Goal: Transaction & Acquisition: Download file/media

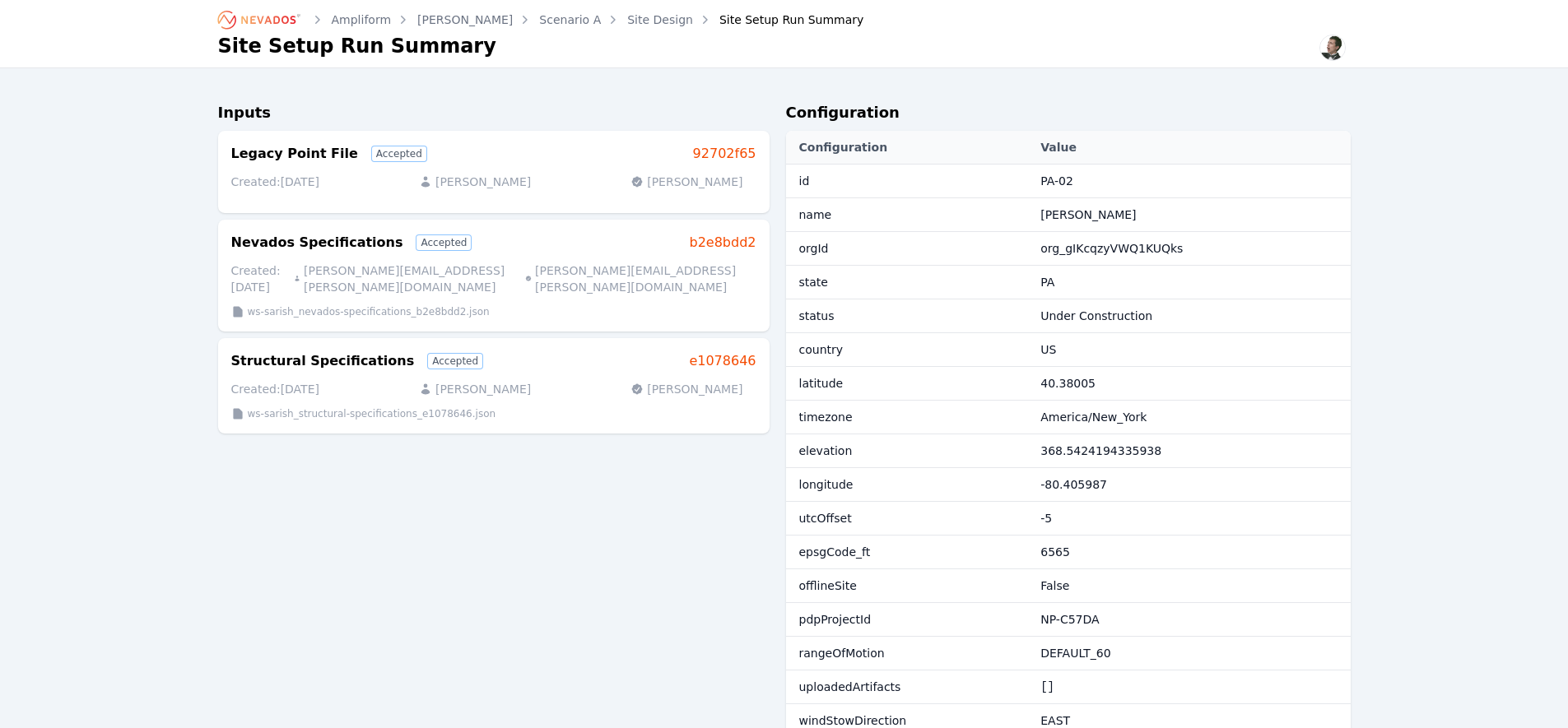
scroll to position [209, 0]
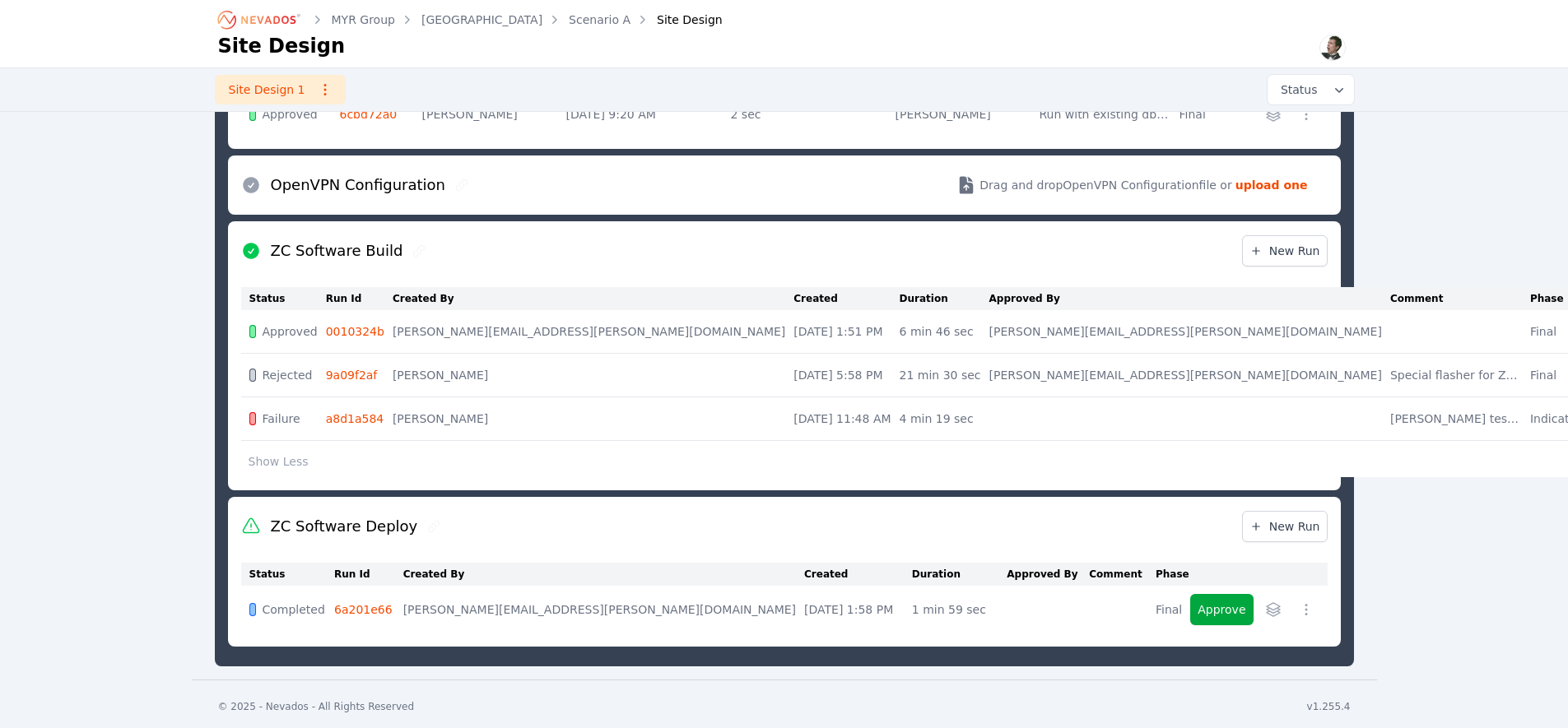
scroll to position [1266, 0]
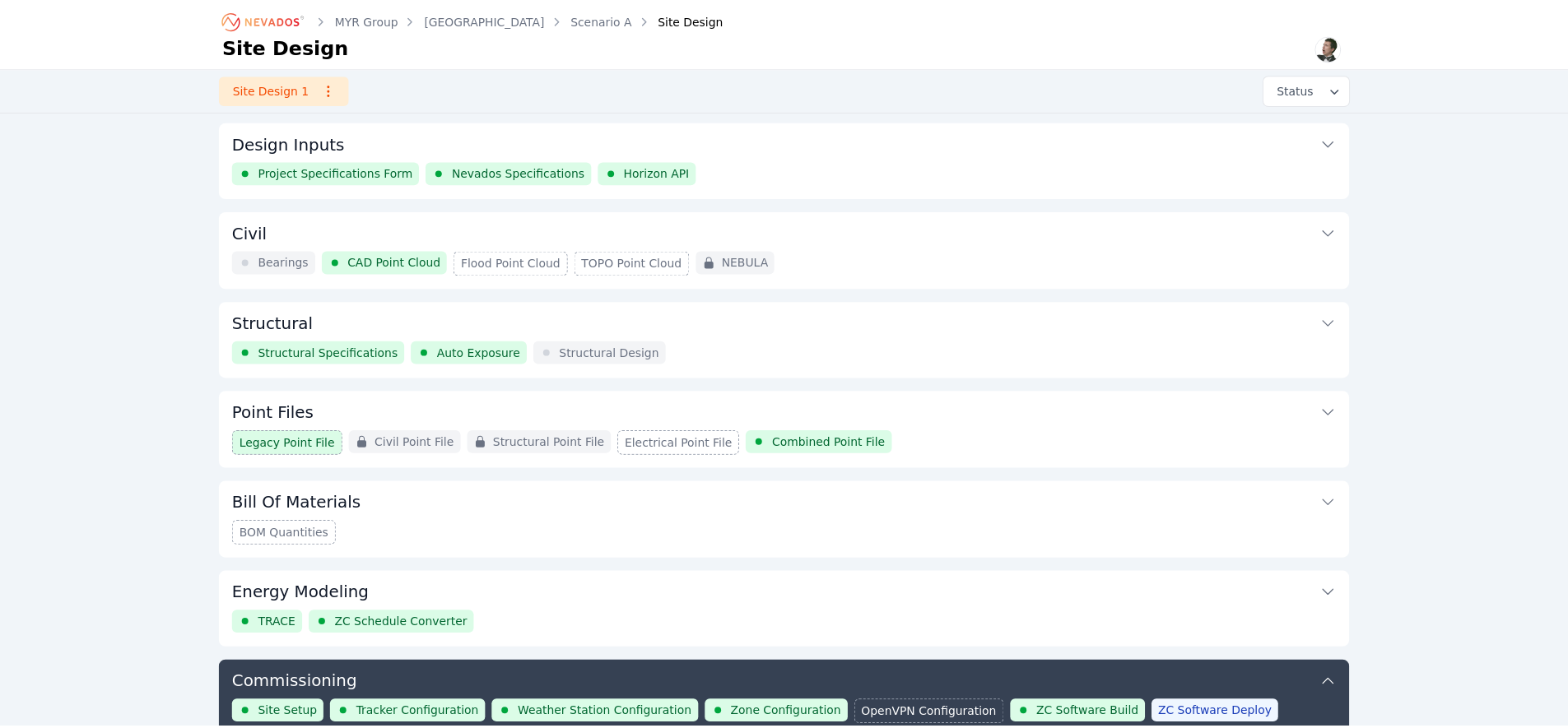
scroll to position [536, 0]
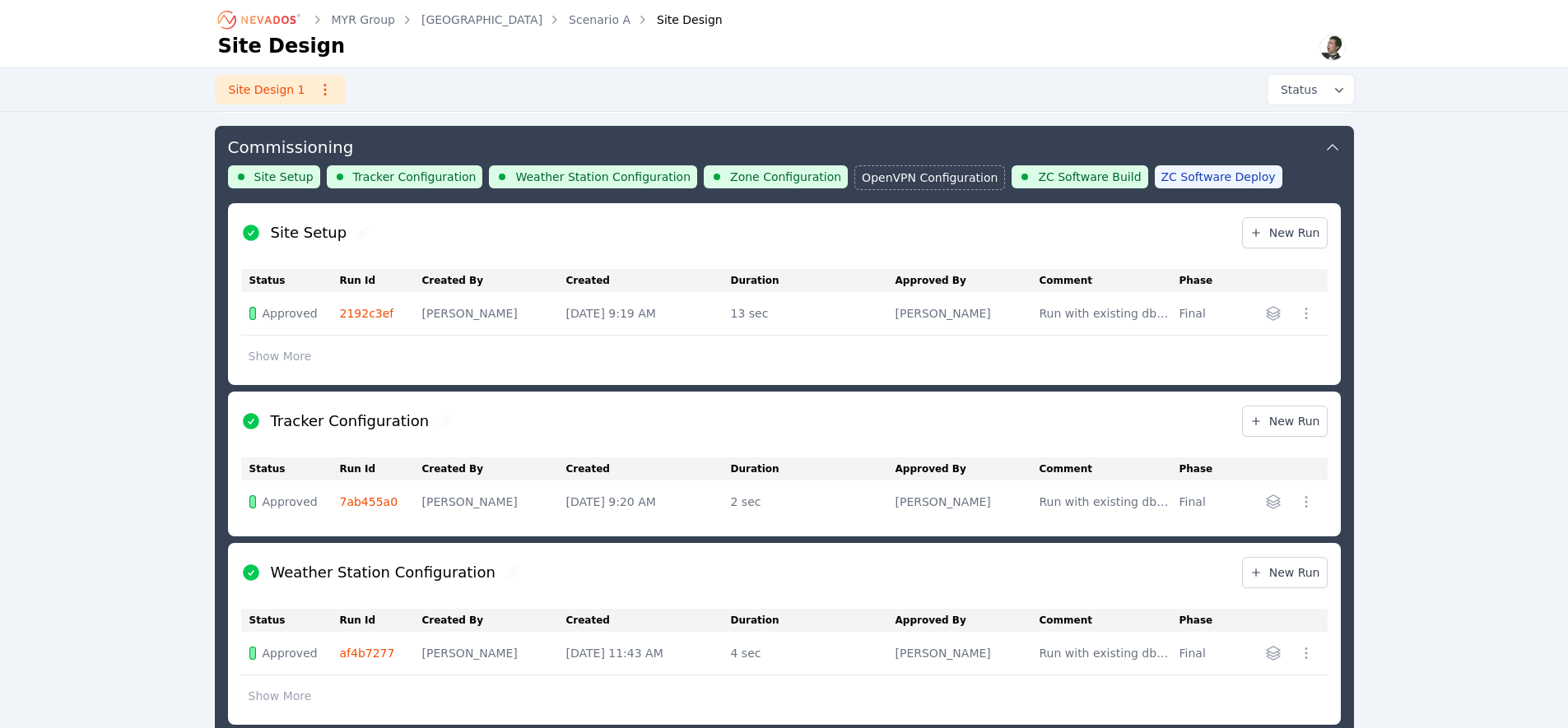
click at [255, 17] on icon "Breadcrumb" at bounding box center [268, 19] width 55 height 8
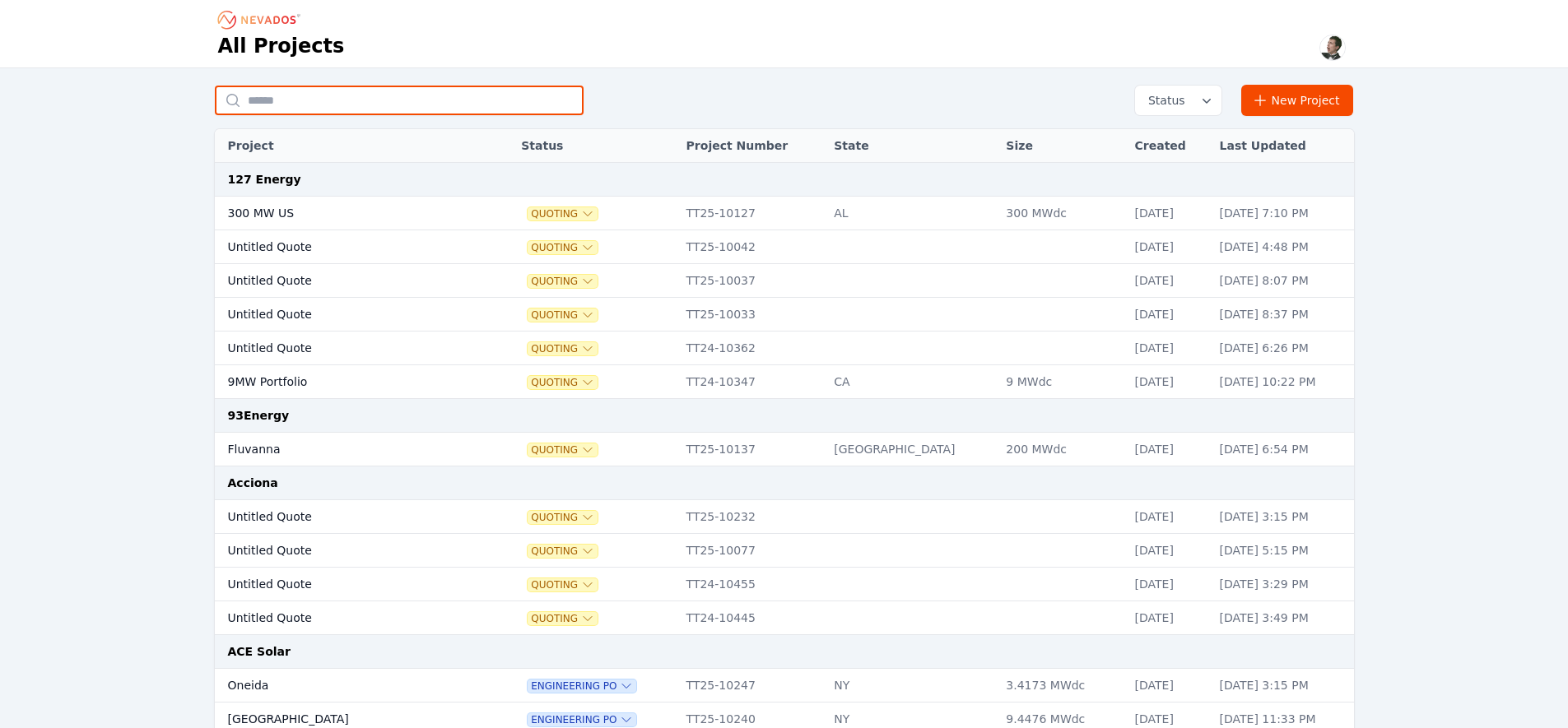
click at [375, 108] on input "text" at bounding box center [398, 100] width 368 height 30
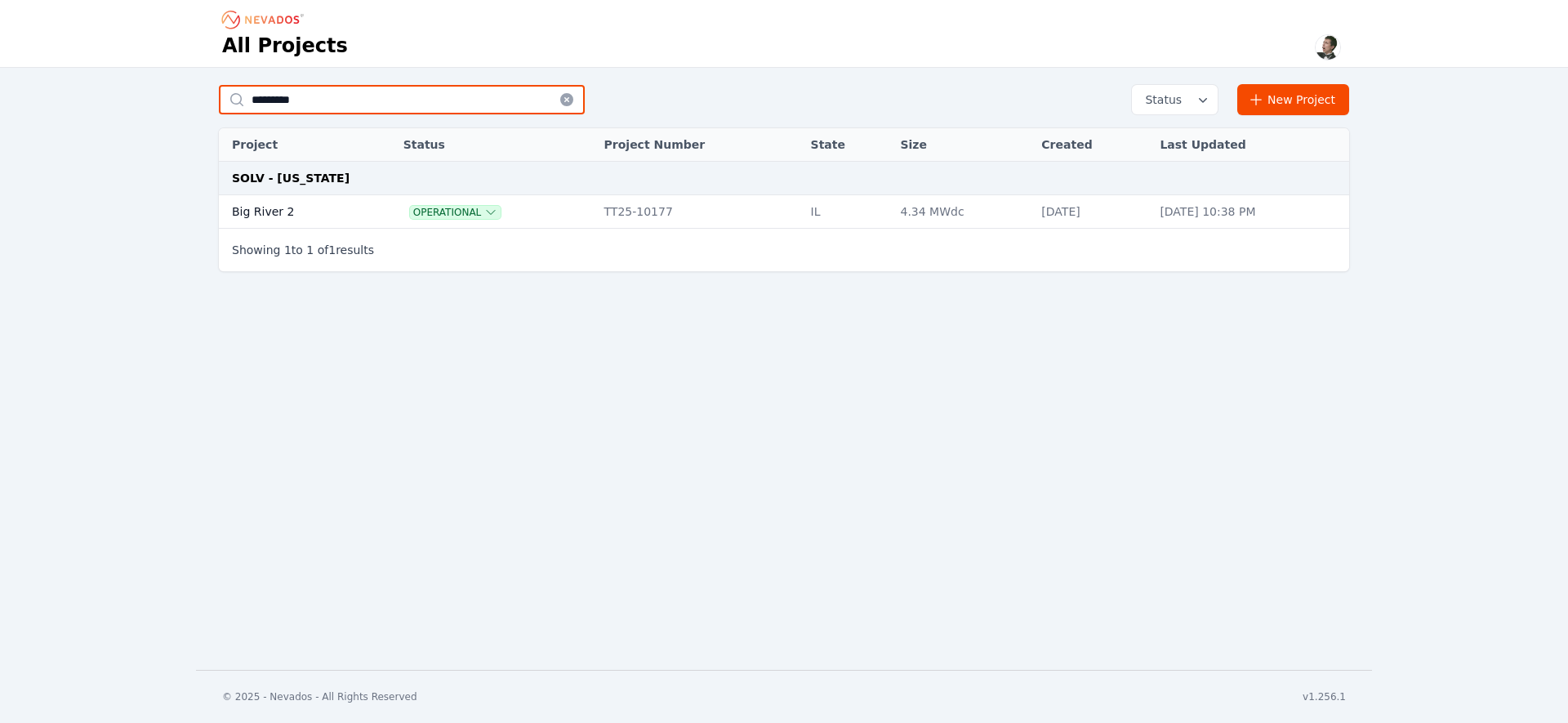
type input "*********"
click at [285, 209] on td "Big River 2" at bounding box center [293, 212] width 147 height 33
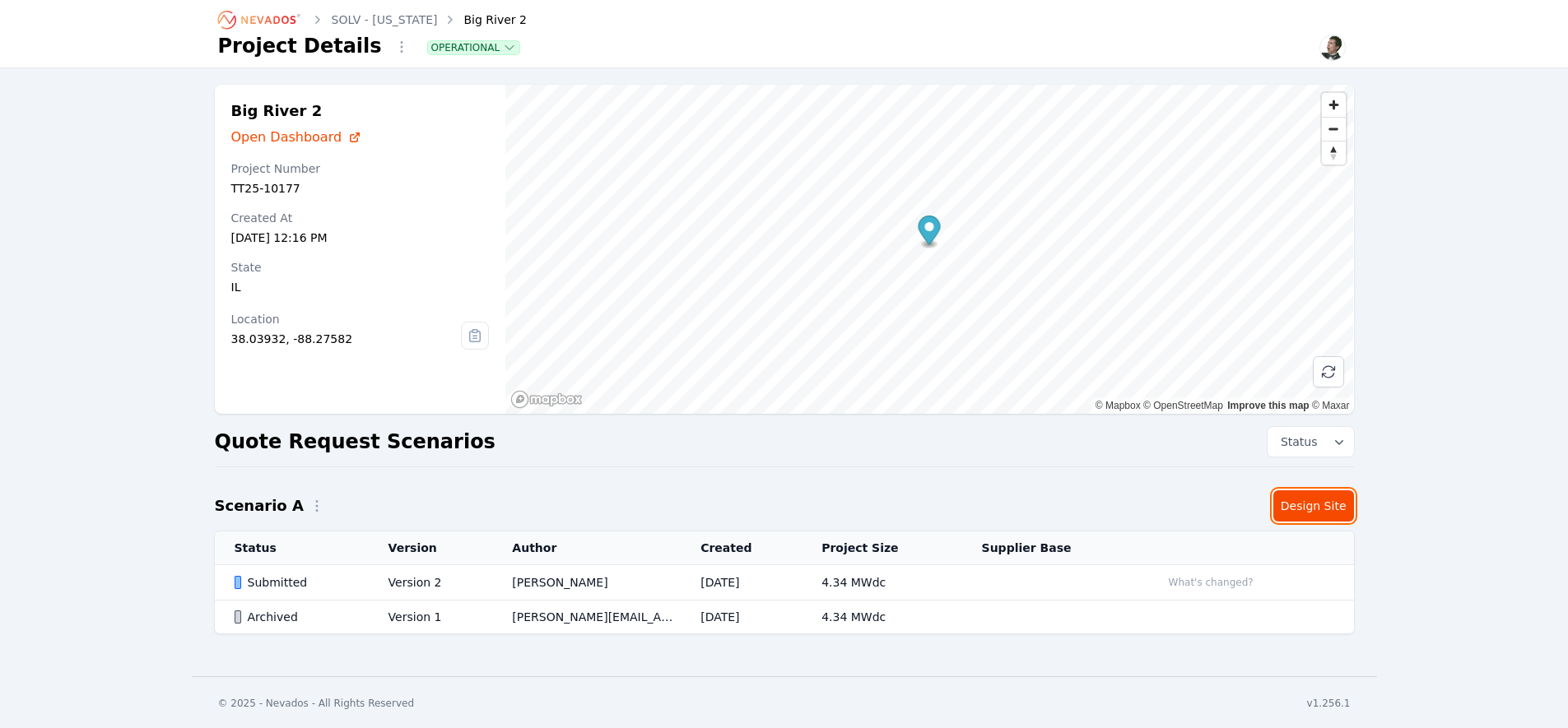
click at [1320, 511] on link "Design Site" at bounding box center [1313, 506] width 81 height 32
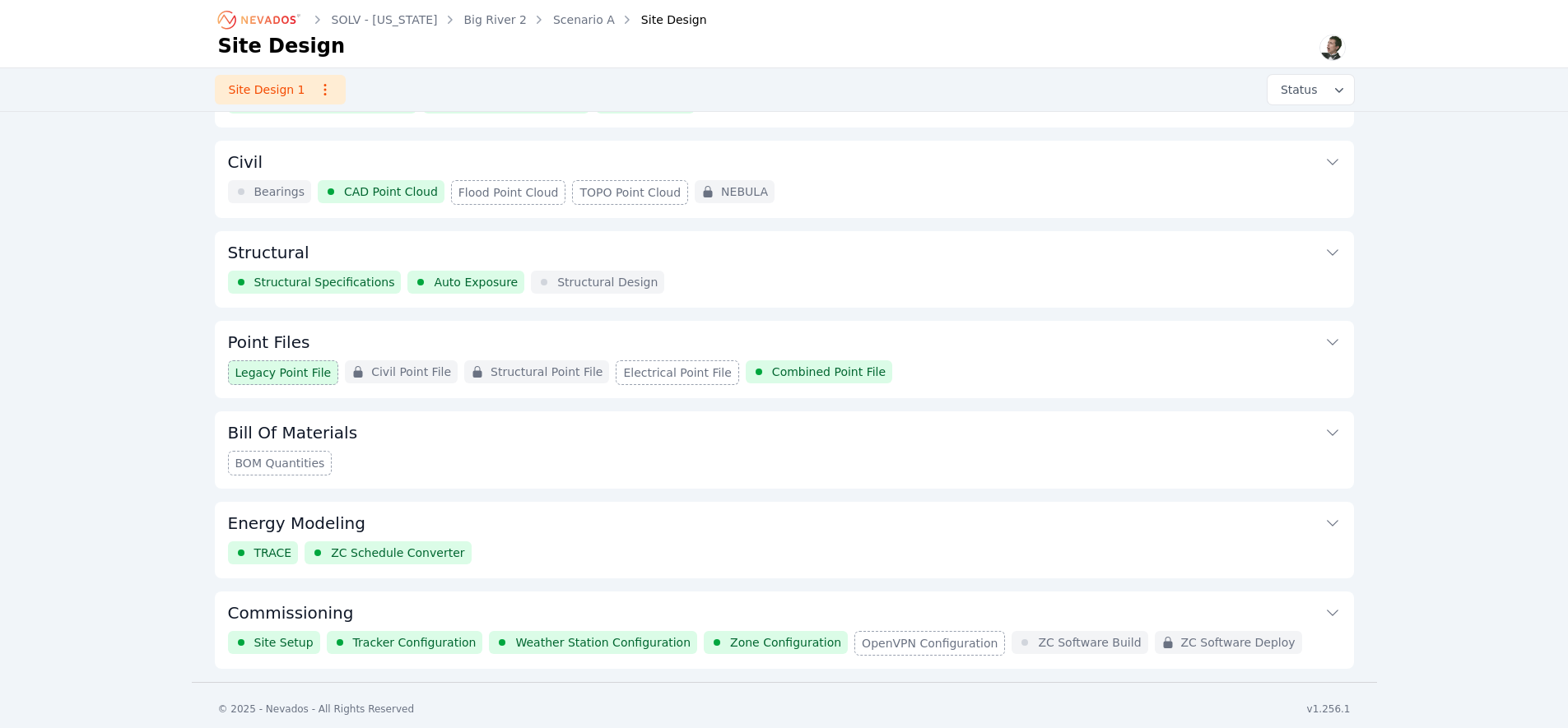
scroll to position [76, 0]
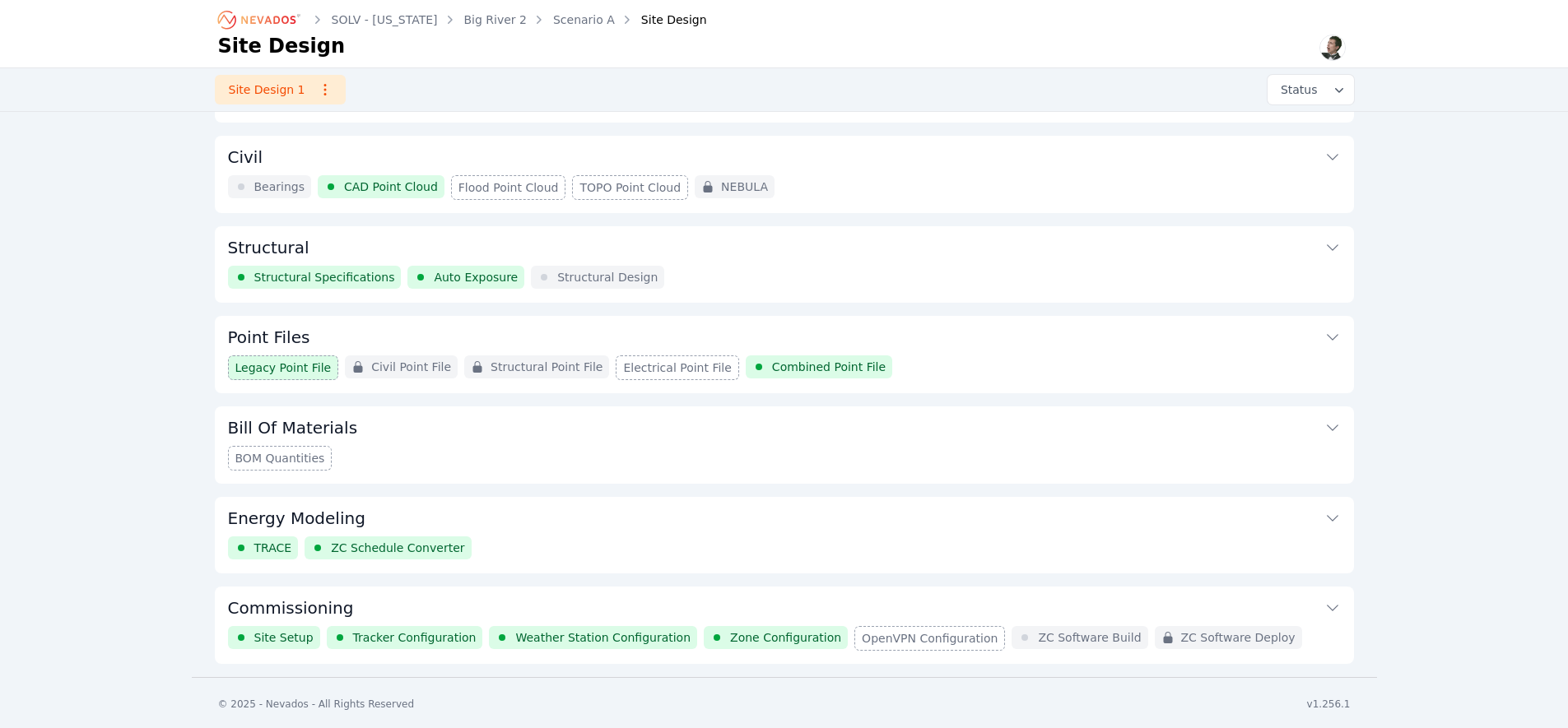
click at [534, 608] on button "Commissioning" at bounding box center [784, 606] width 1112 height 40
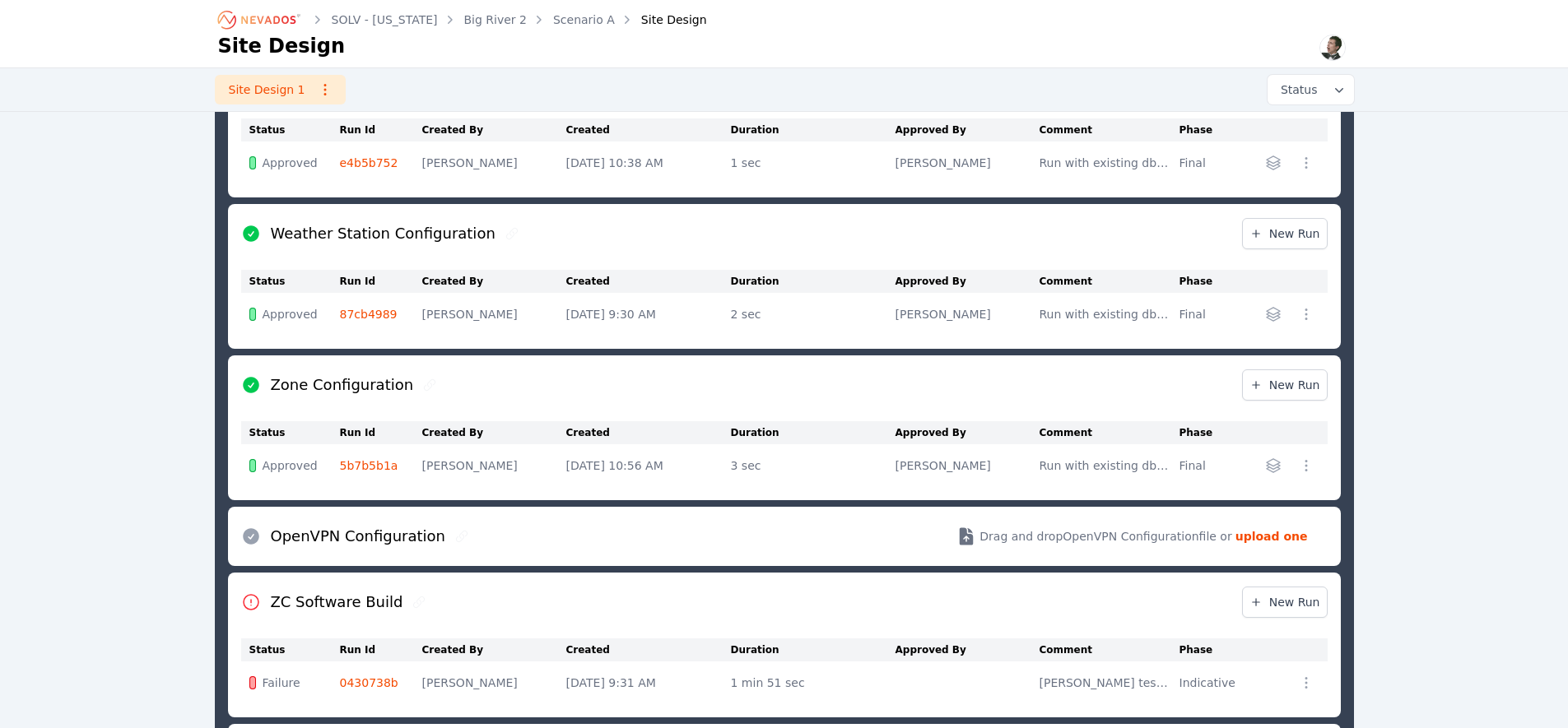
scroll to position [1015, 0]
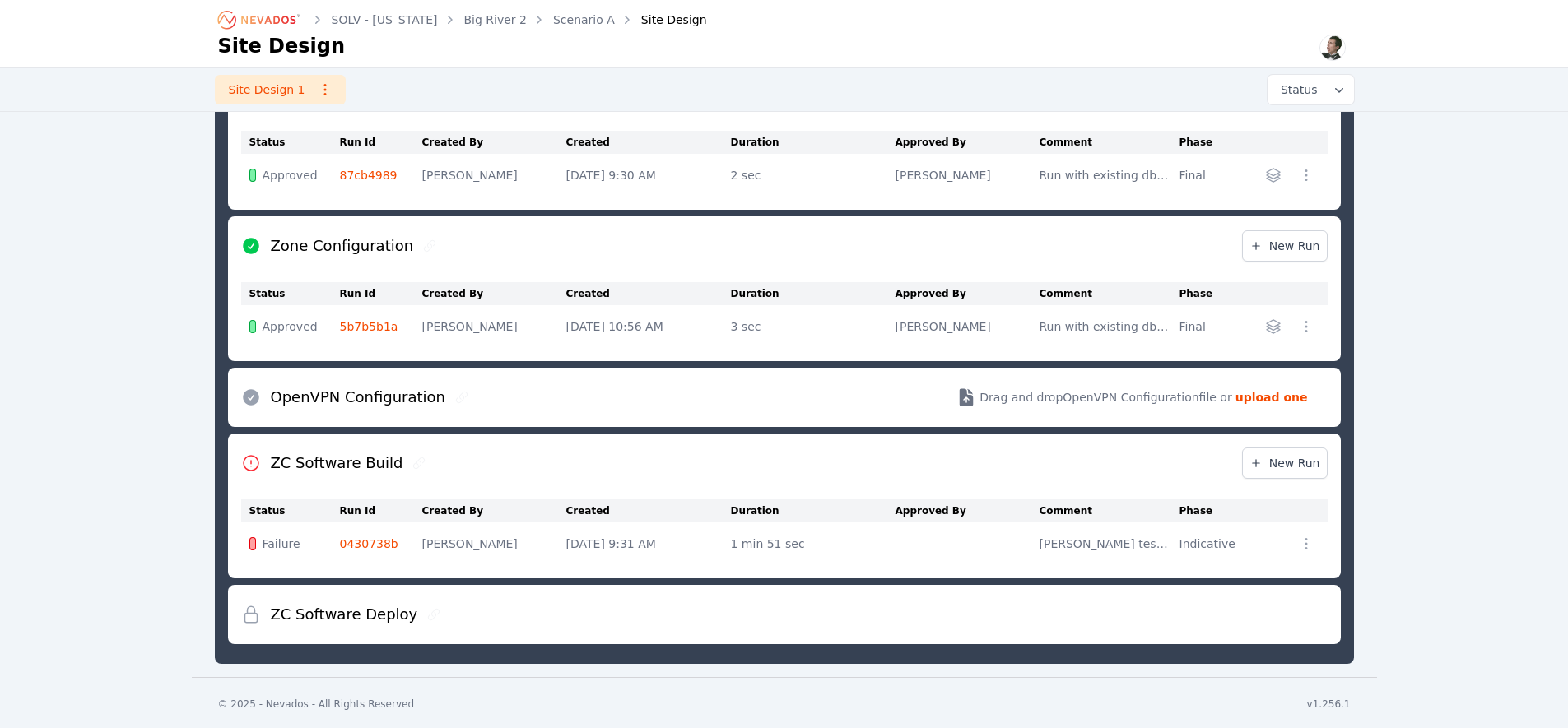
click at [375, 537] on link "0430738b" at bounding box center [368, 543] width 58 height 13
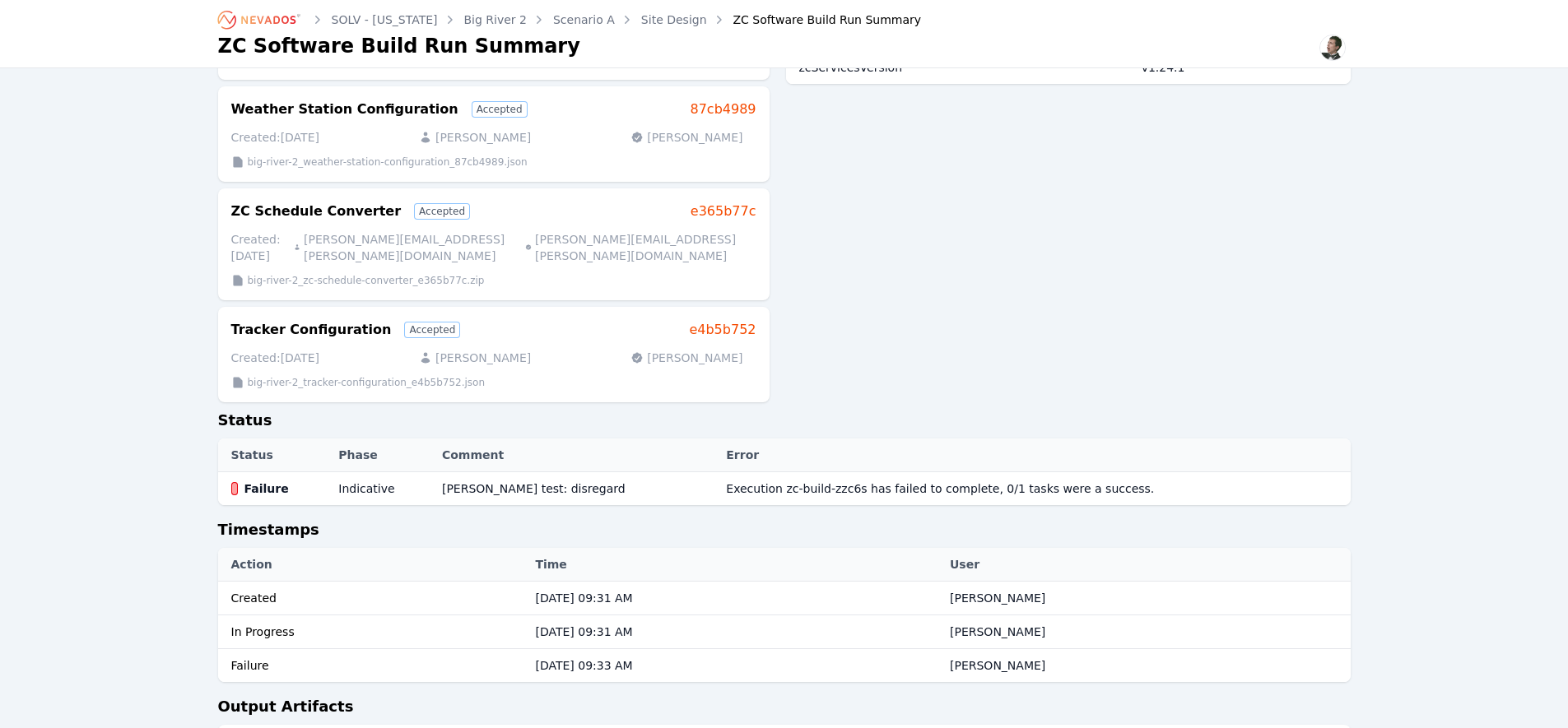
scroll to position [548, 0]
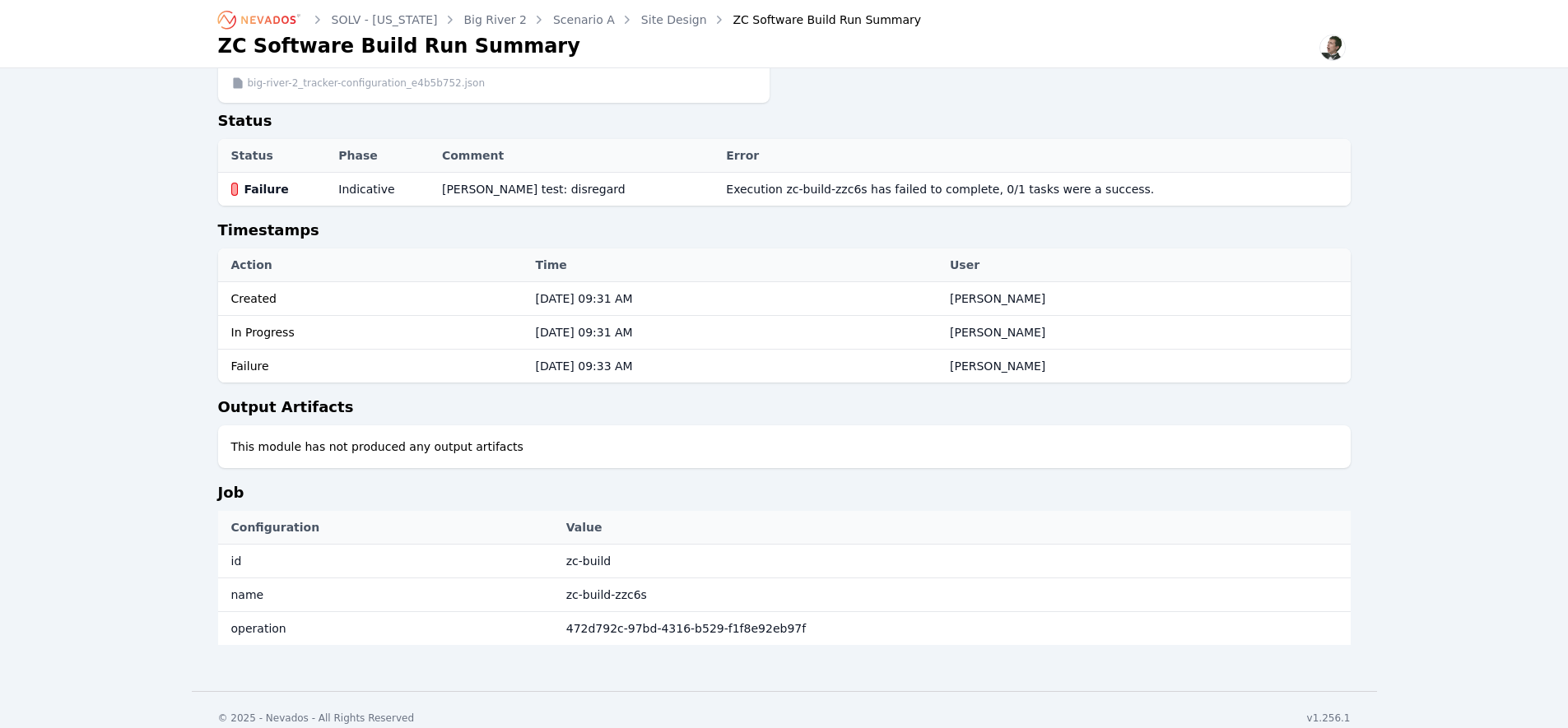
drag, startPoint x: 224, startPoint y: 431, endPoint x: 544, endPoint y: 420, distance: 320.2
click at [544, 426] on div "This module has not produced any output artifacts" at bounding box center [784, 447] width 1132 height 43
click at [547, 426] on div "This module has not produced any output artifacts" at bounding box center [784, 447] width 1132 height 43
click at [299, 19] on icon "Breadcrumb" at bounding box center [260, 19] width 91 height 26
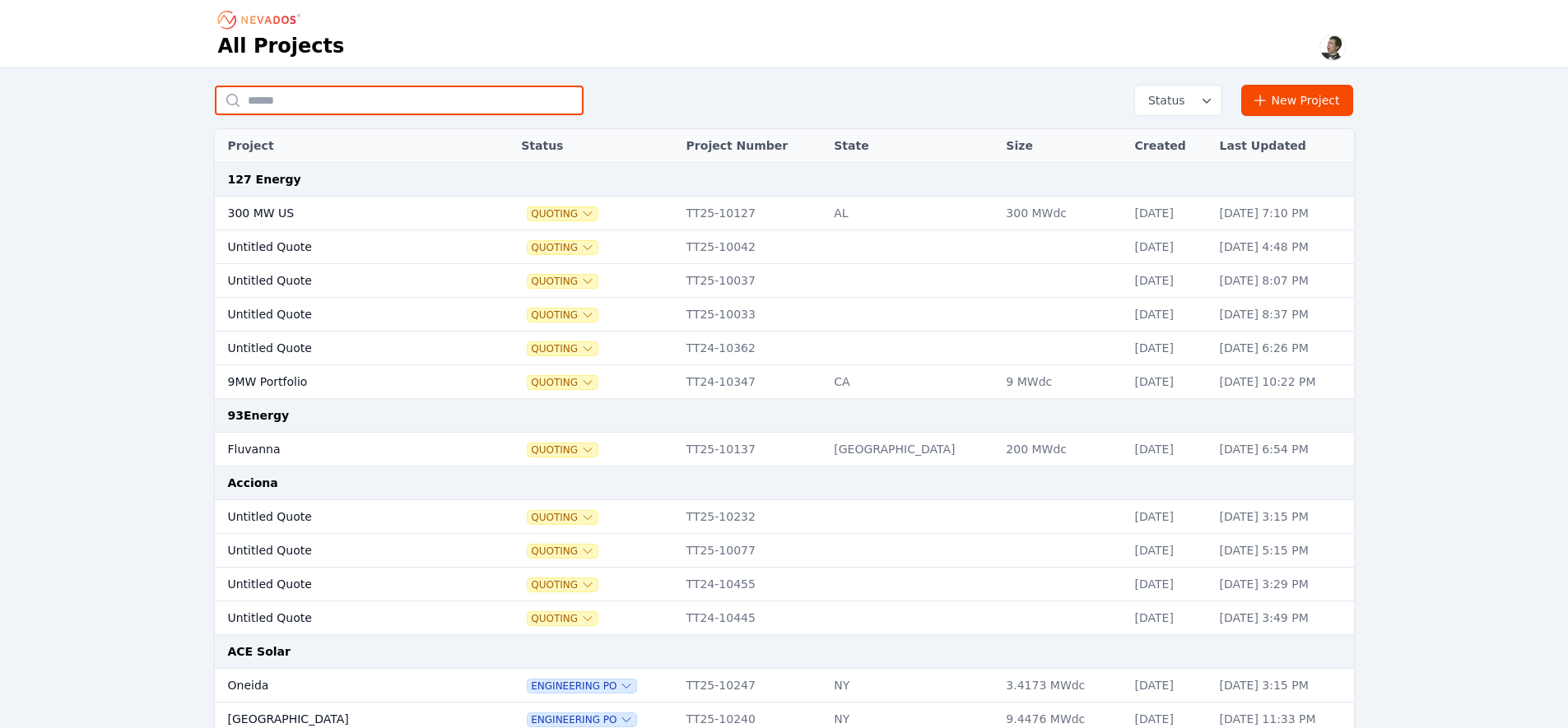
click at [369, 112] on input "text" at bounding box center [398, 100] width 368 height 30
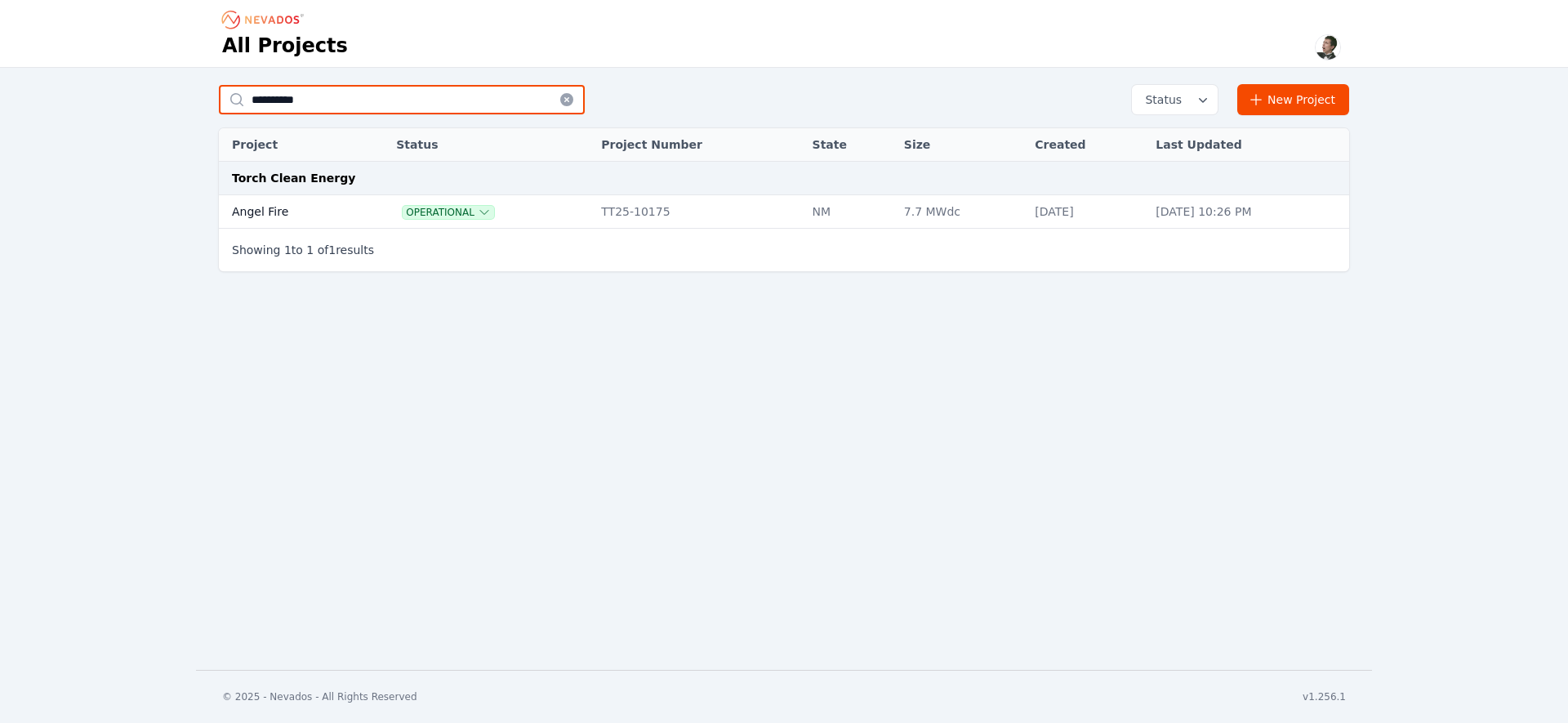
type input "**********"
click at [293, 225] on td "Angel Fire" at bounding box center [289, 212] width 140 height 33
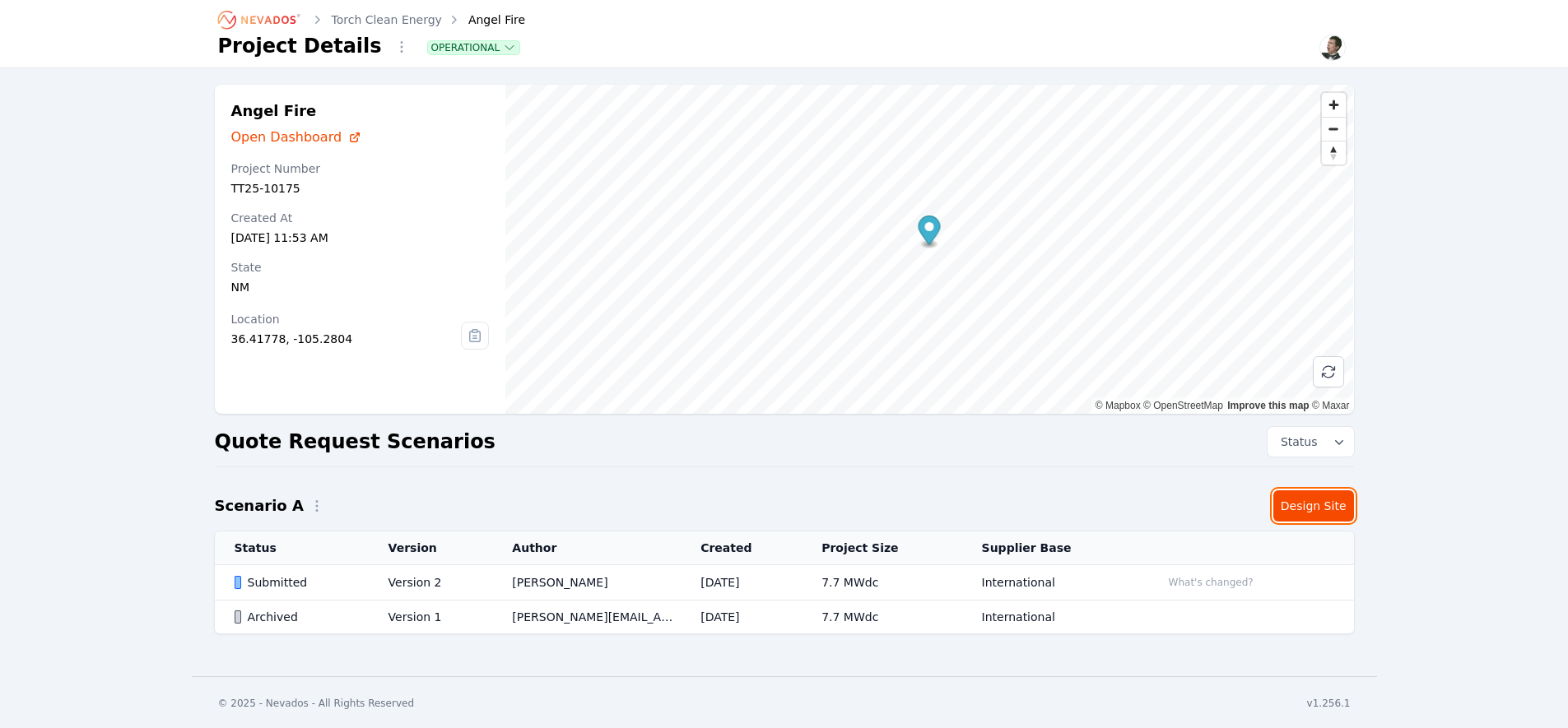
click at [1281, 503] on link "Design Site" at bounding box center [1313, 506] width 81 height 32
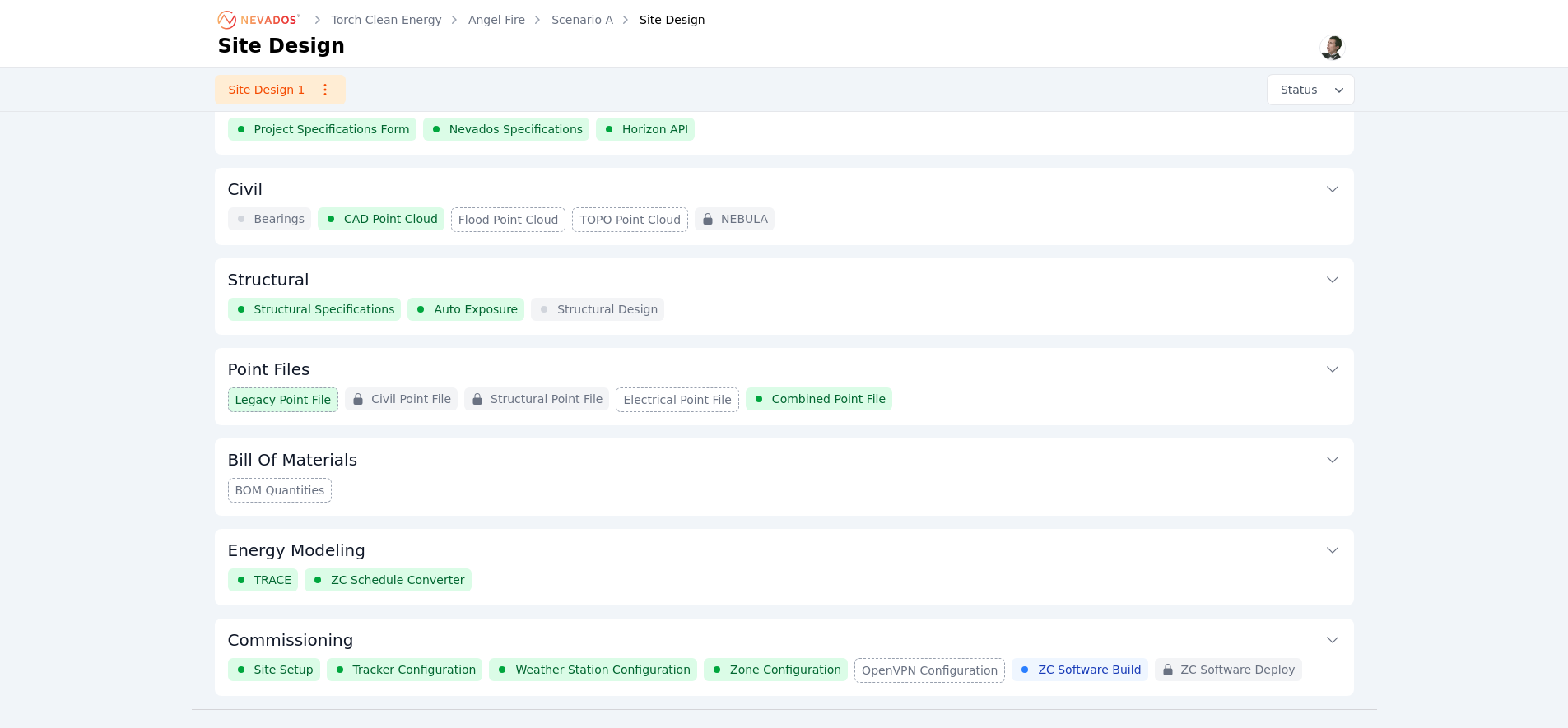
scroll to position [76, 0]
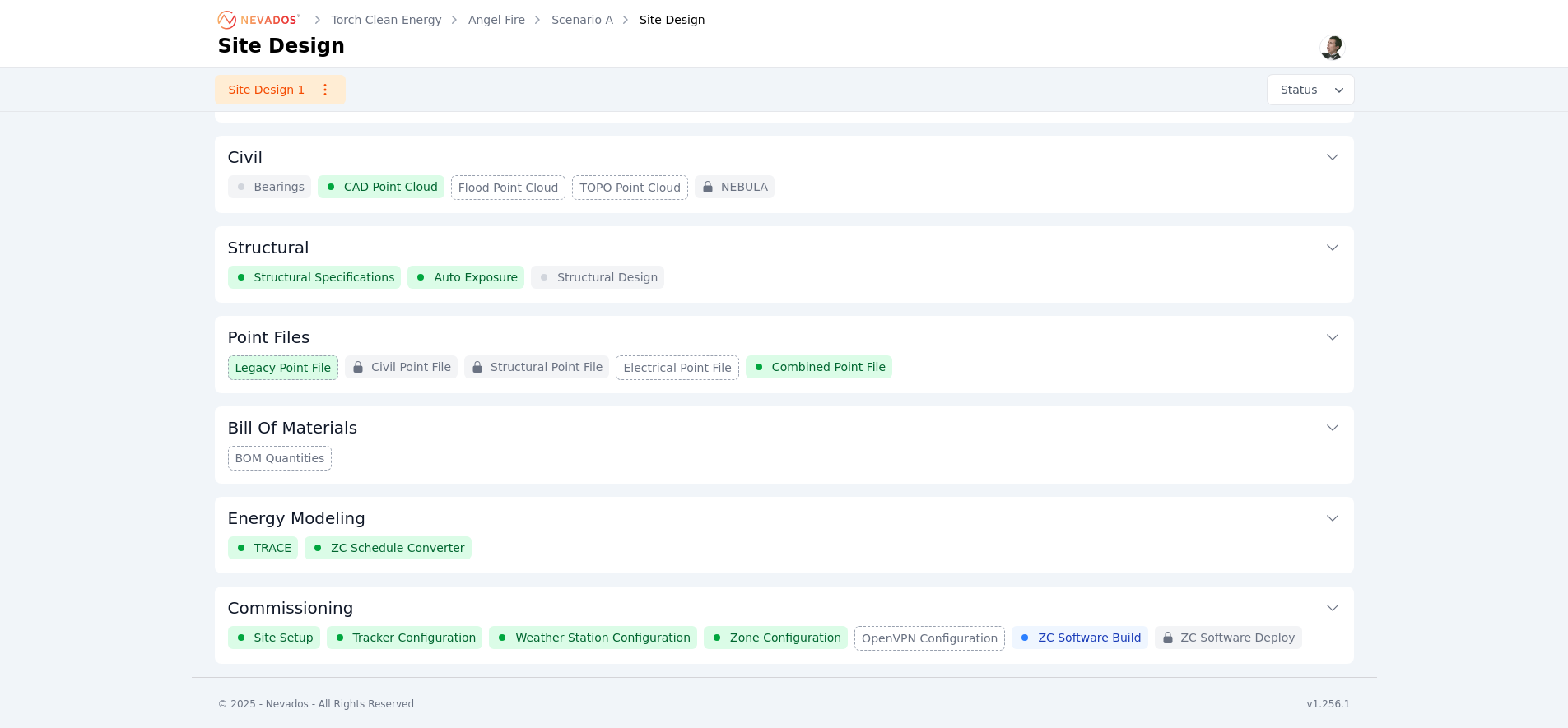
click at [739, 602] on button "Commissioning" at bounding box center [784, 606] width 1112 height 40
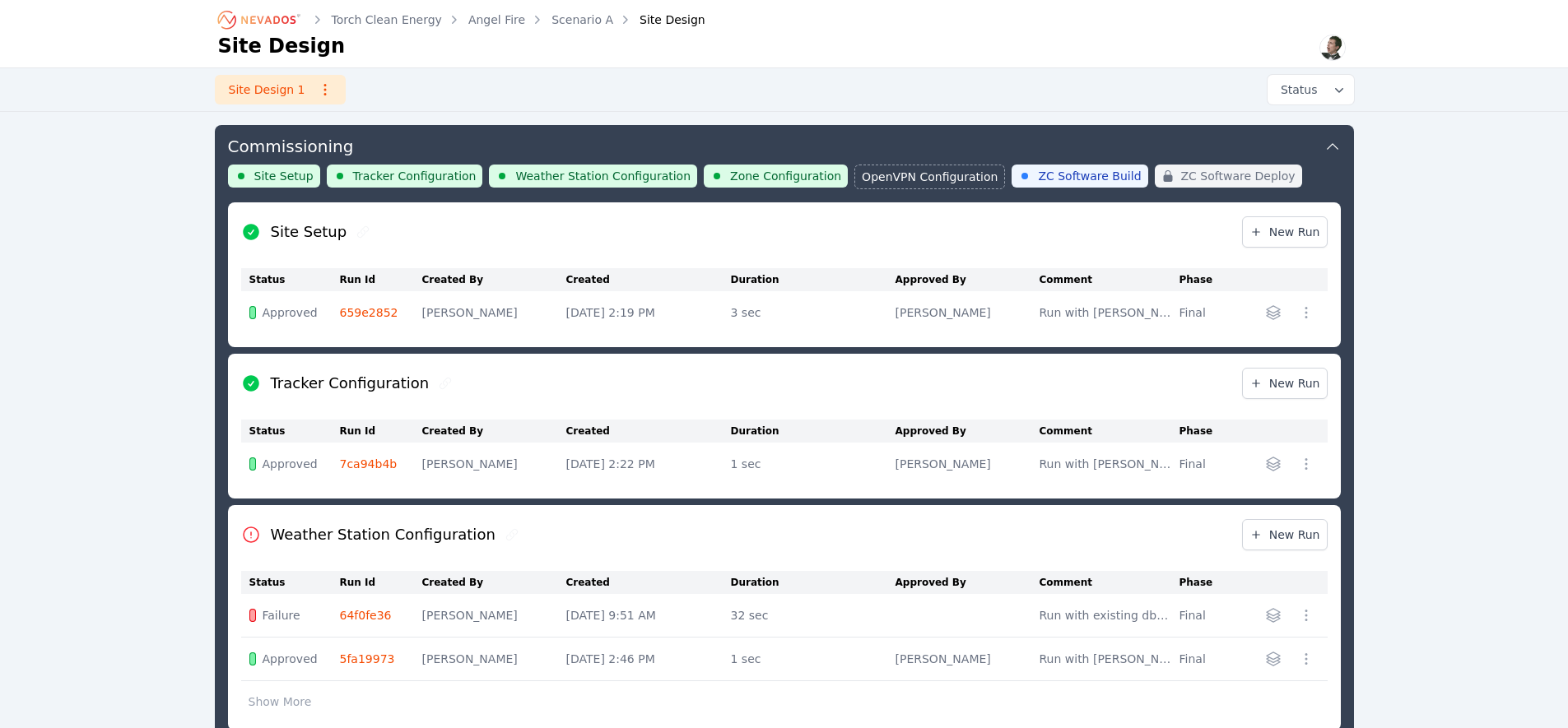
scroll to position [558, 0]
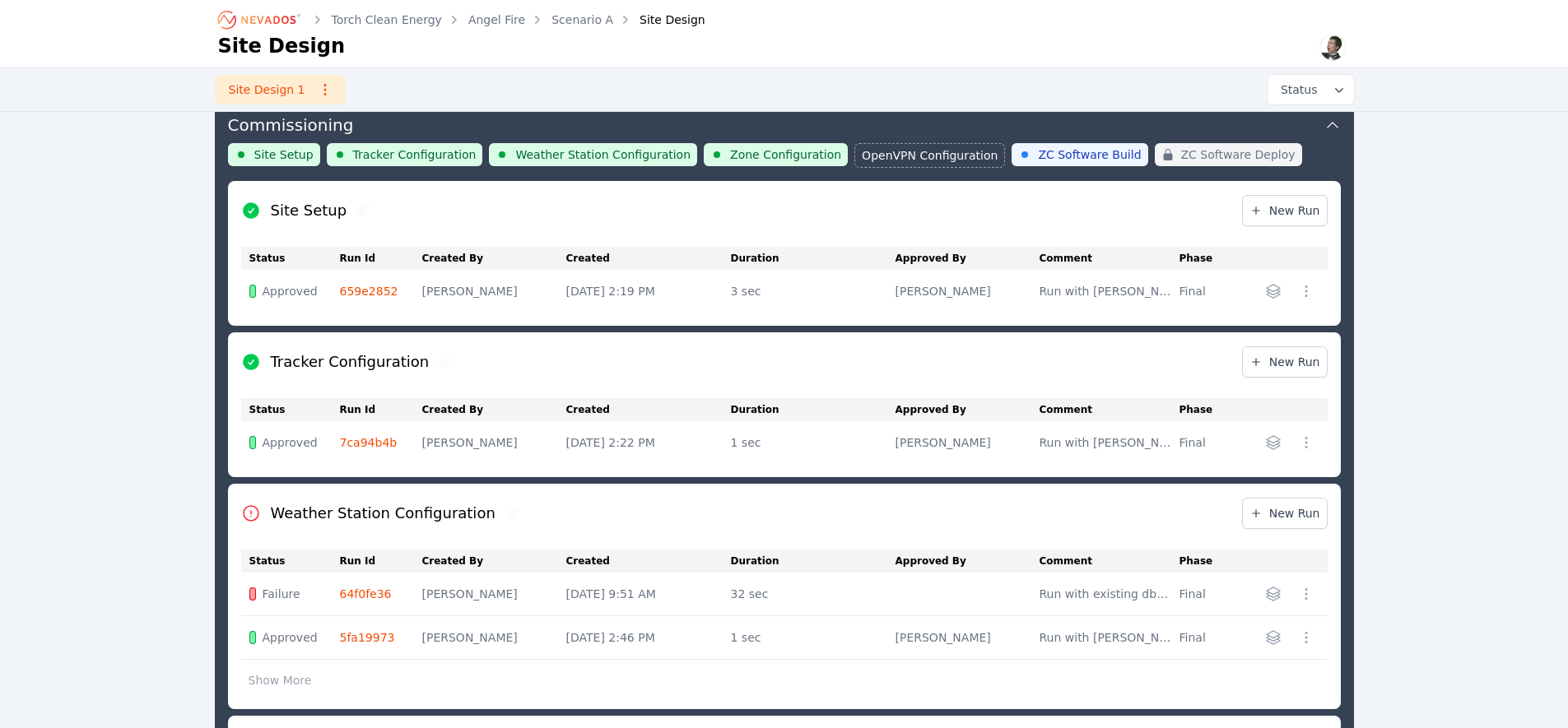
click at [360, 593] on link "64f0fe36" at bounding box center [366, 594] width 52 height 13
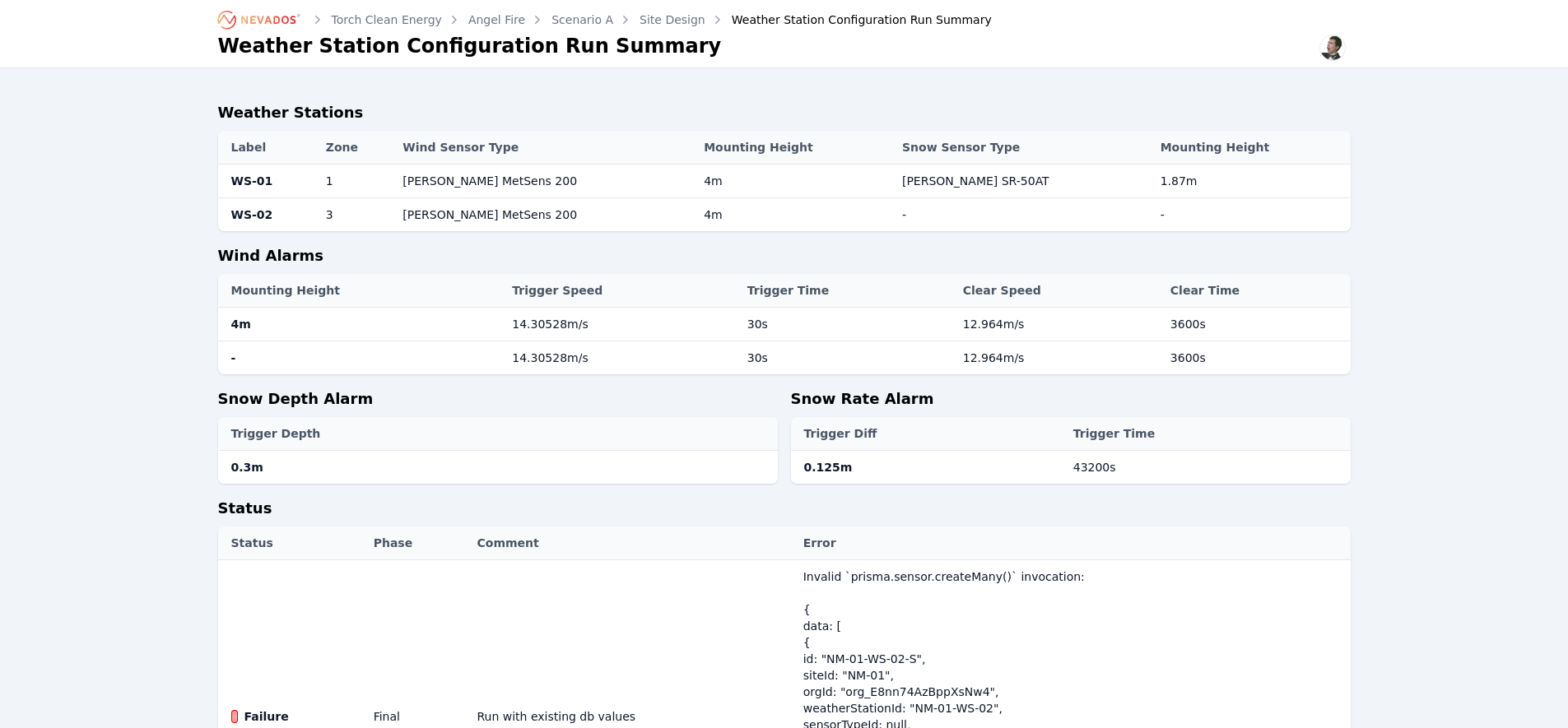
click at [739, 22] on div "Weather Station Configuration Run Summary" at bounding box center [850, 19] width 283 height 17
click at [647, 26] on link "Site Design" at bounding box center [672, 19] width 66 height 17
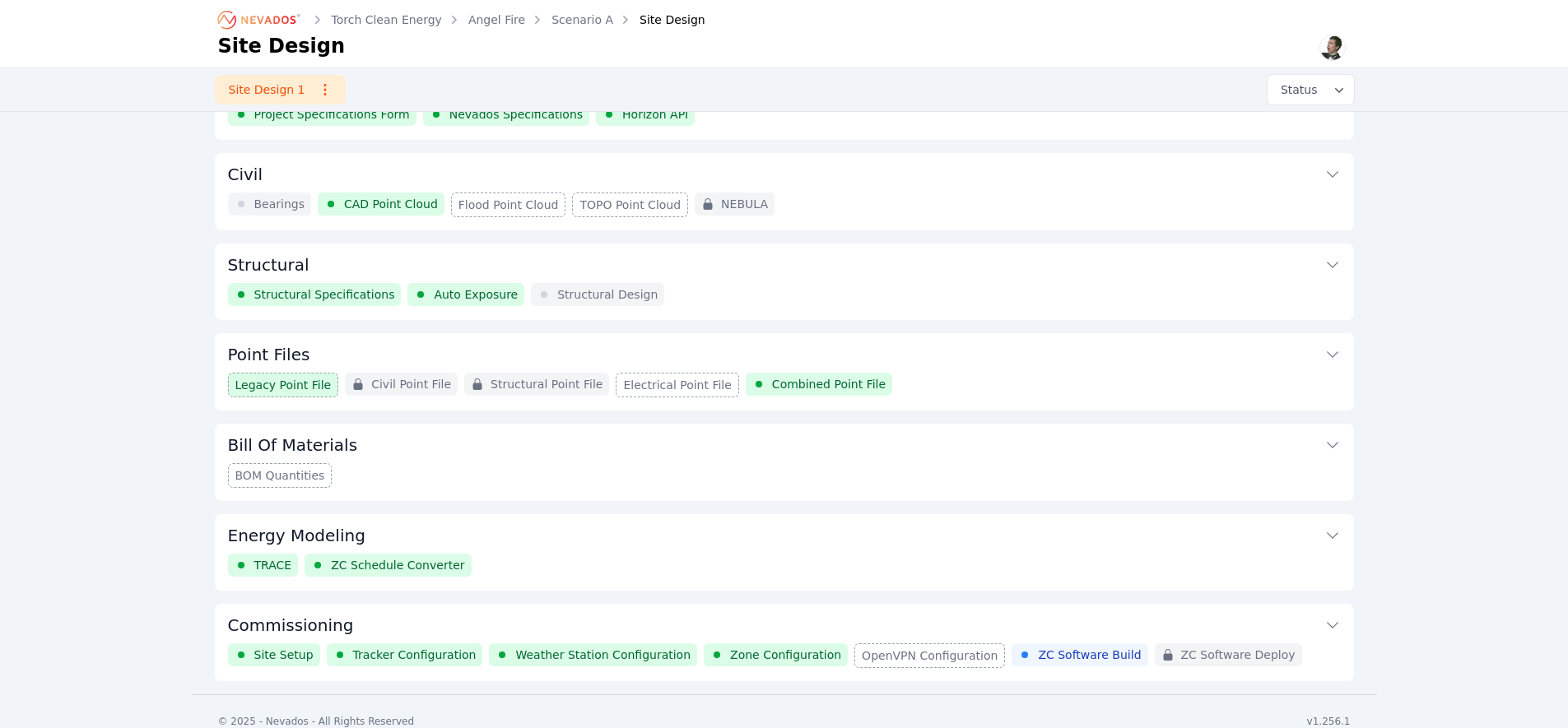
scroll to position [76, 0]
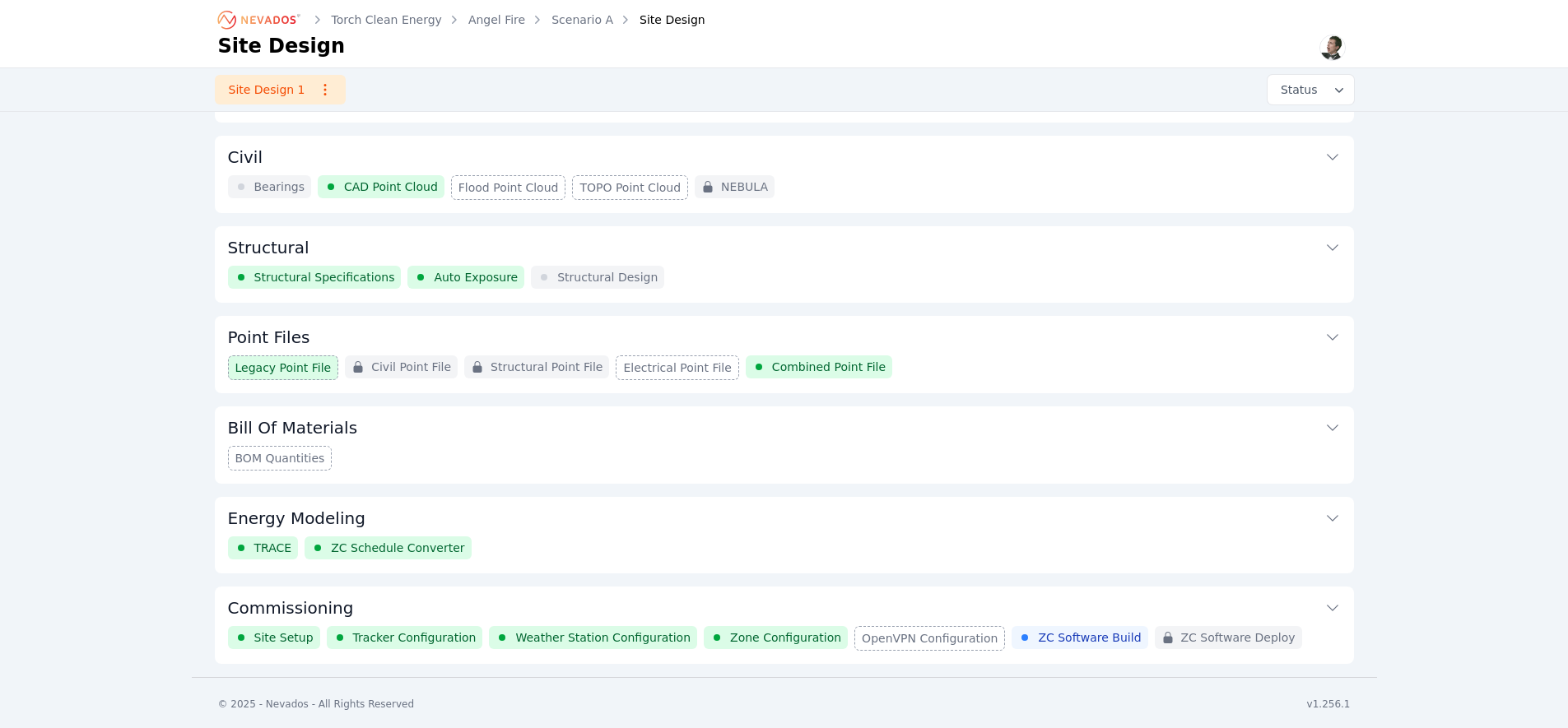
click at [988, 589] on button "Commissioning" at bounding box center [784, 606] width 1112 height 40
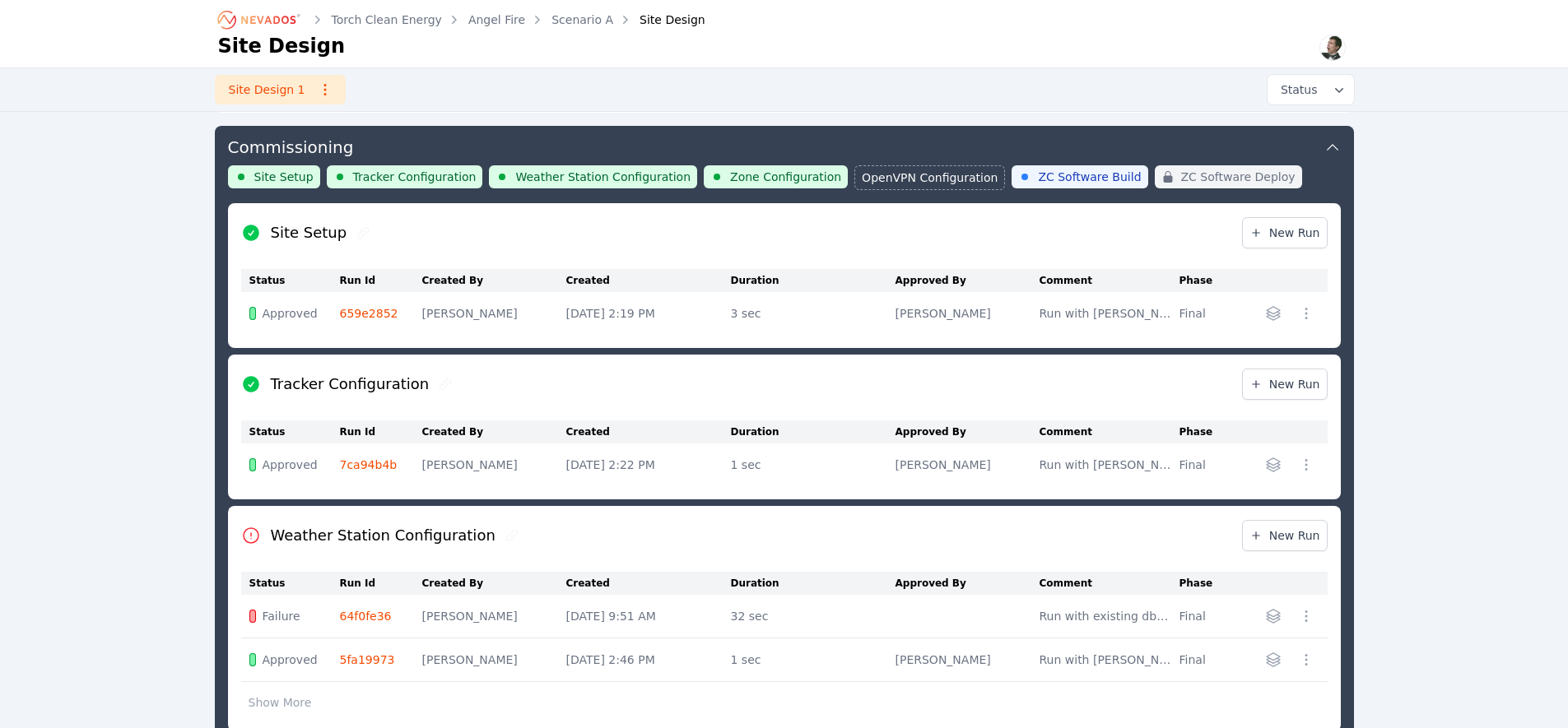
scroll to position [671, 0]
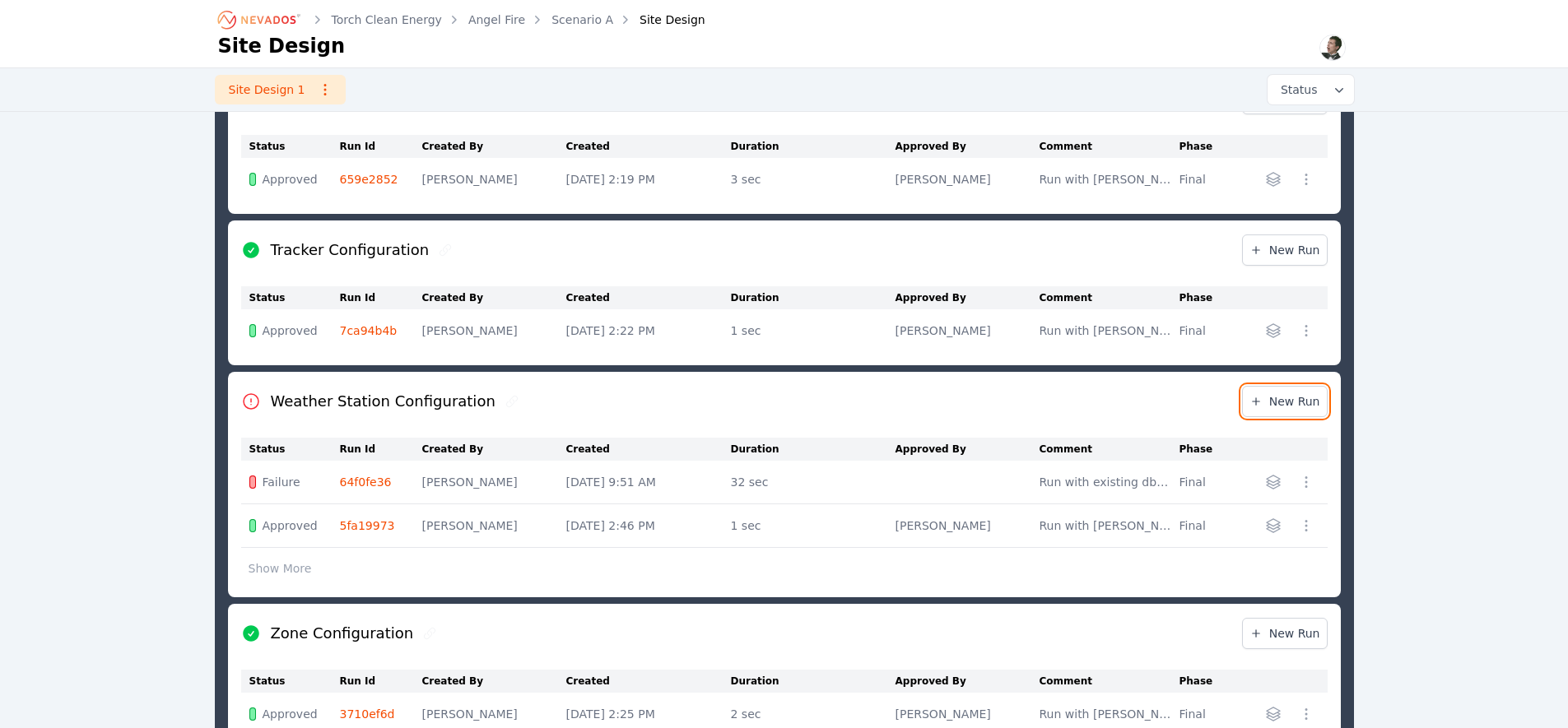
click at [1283, 402] on span "New Run" at bounding box center [1284, 402] width 71 height 17
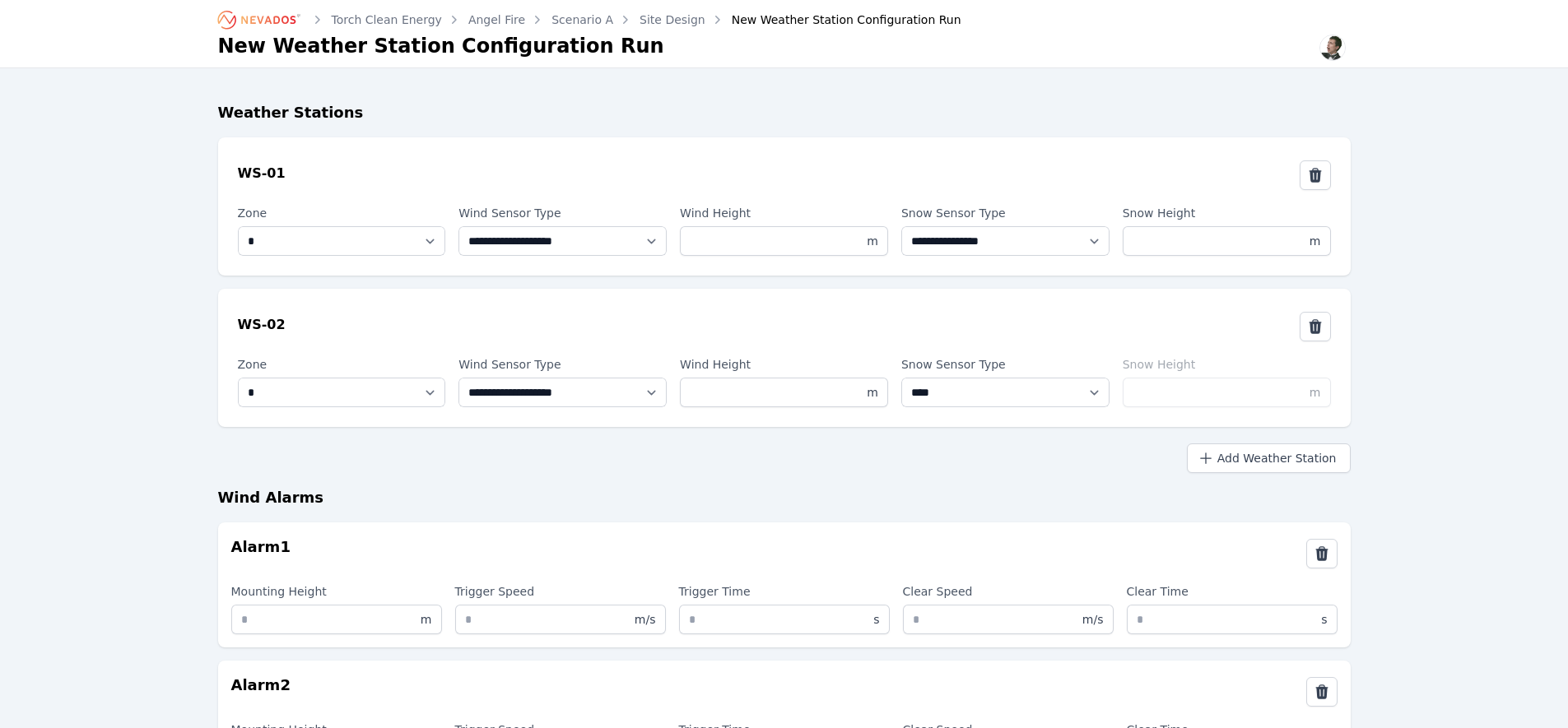
click at [258, 19] on icon "Breadcrumb" at bounding box center [268, 19] width 55 height 8
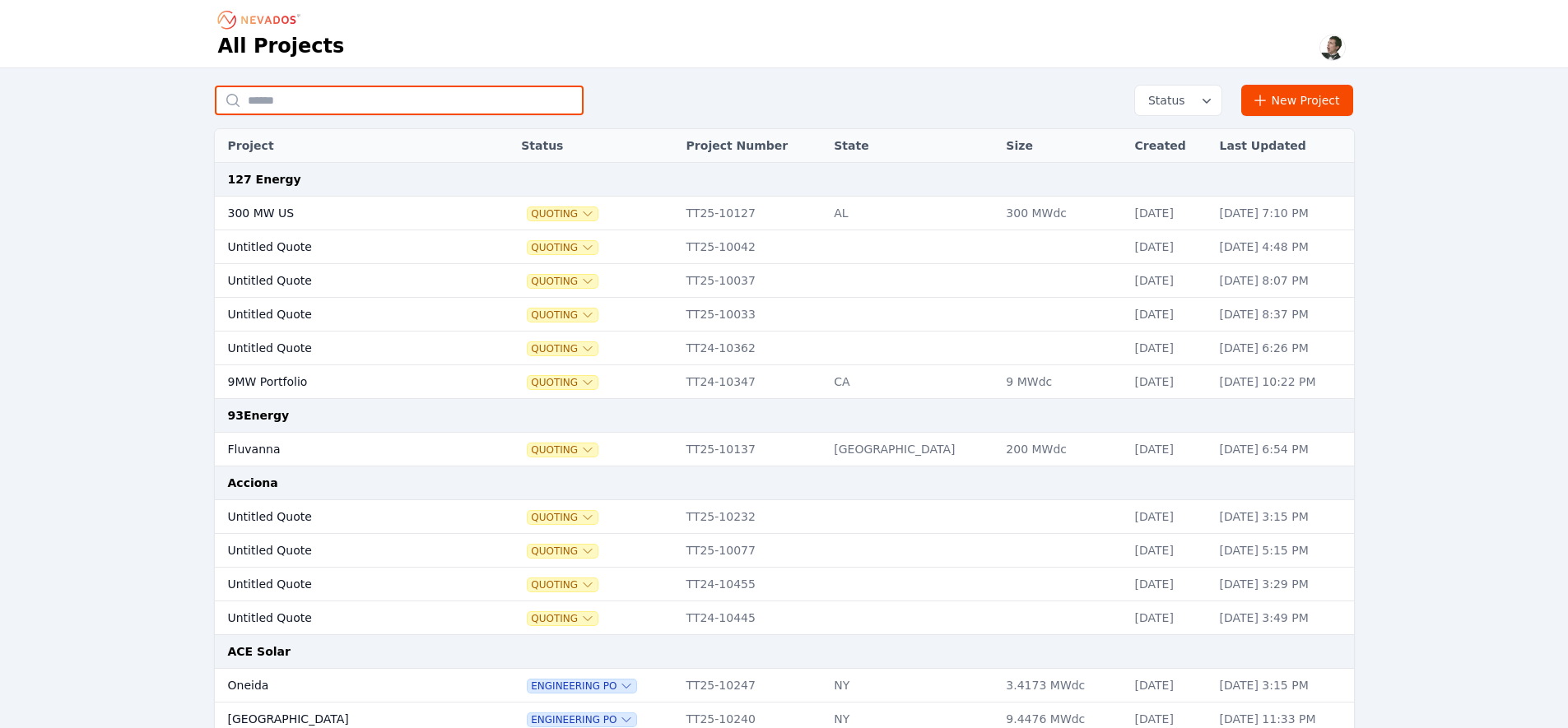
click at [343, 101] on input "text" at bounding box center [398, 100] width 368 height 30
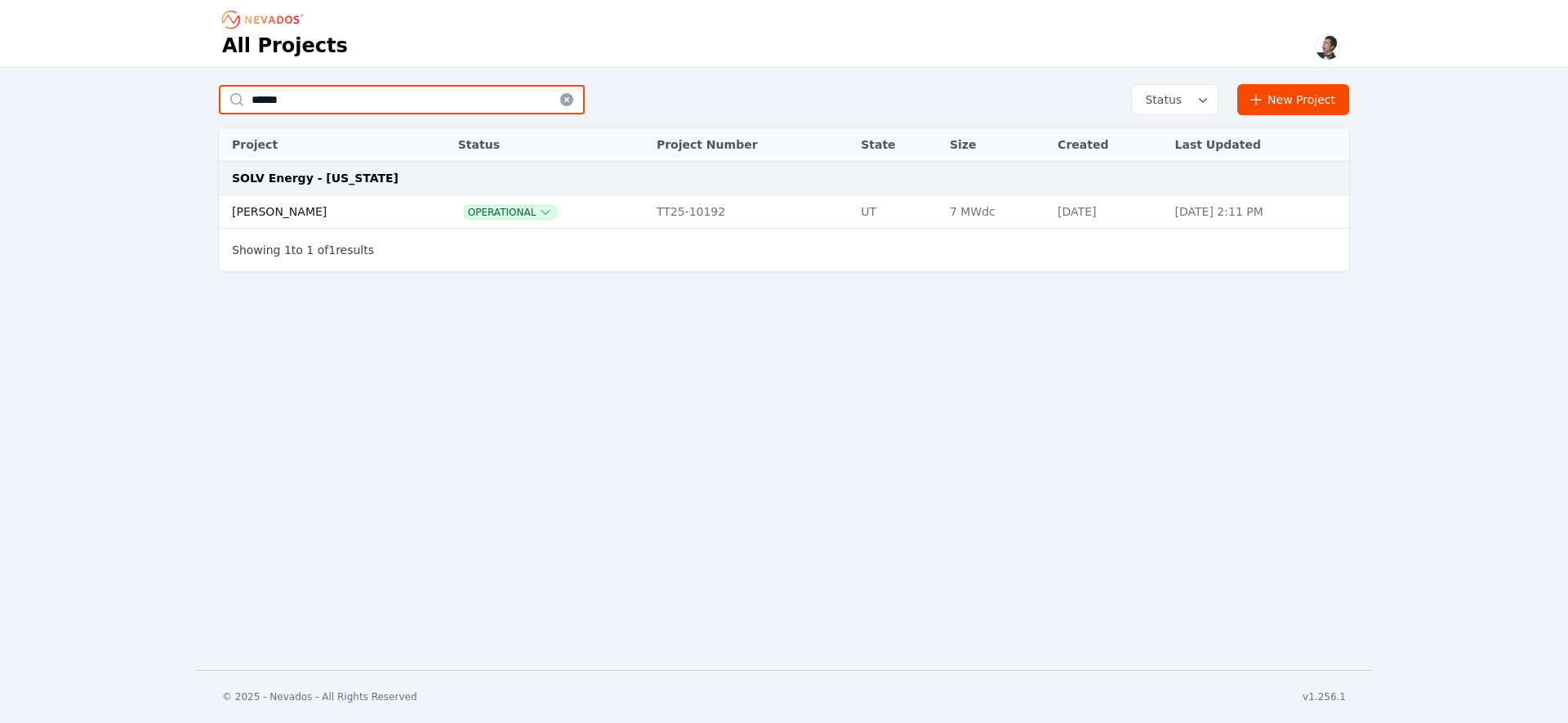
type input "******"
click at [291, 208] on td "[PERSON_NAME]" at bounding box center [320, 212] width 203 height 33
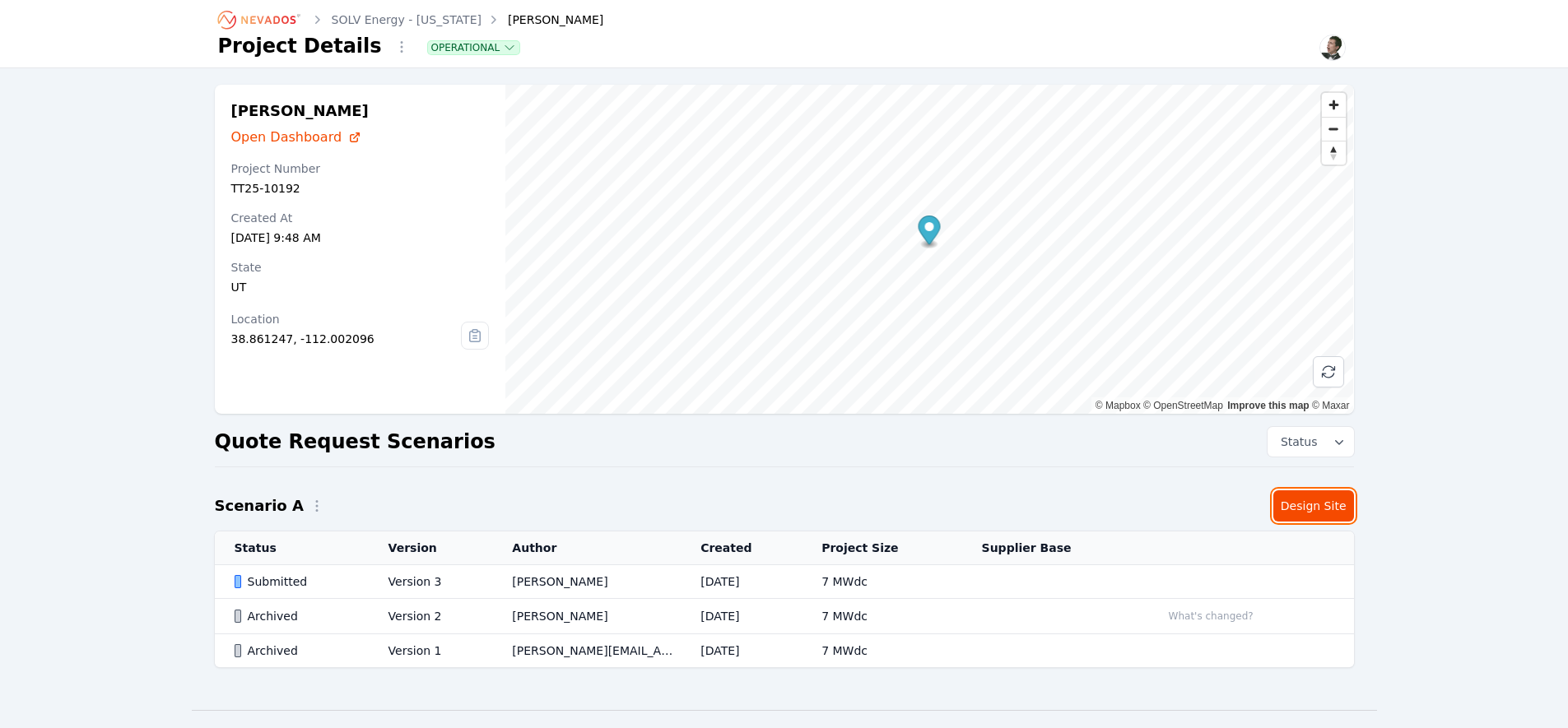
click at [1310, 508] on link "Design Site" at bounding box center [1313, 506] width 81 height 32
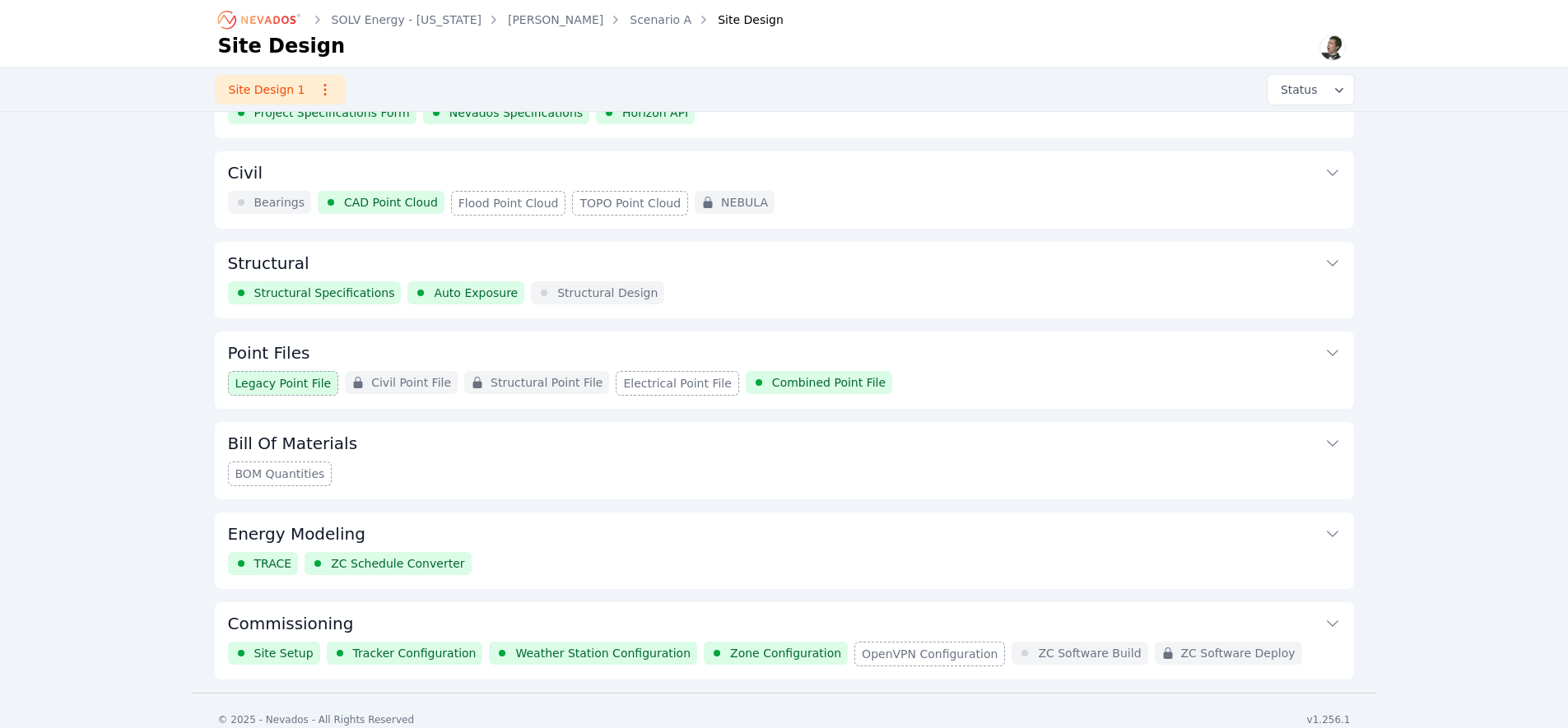
scroll to position [76, 0]
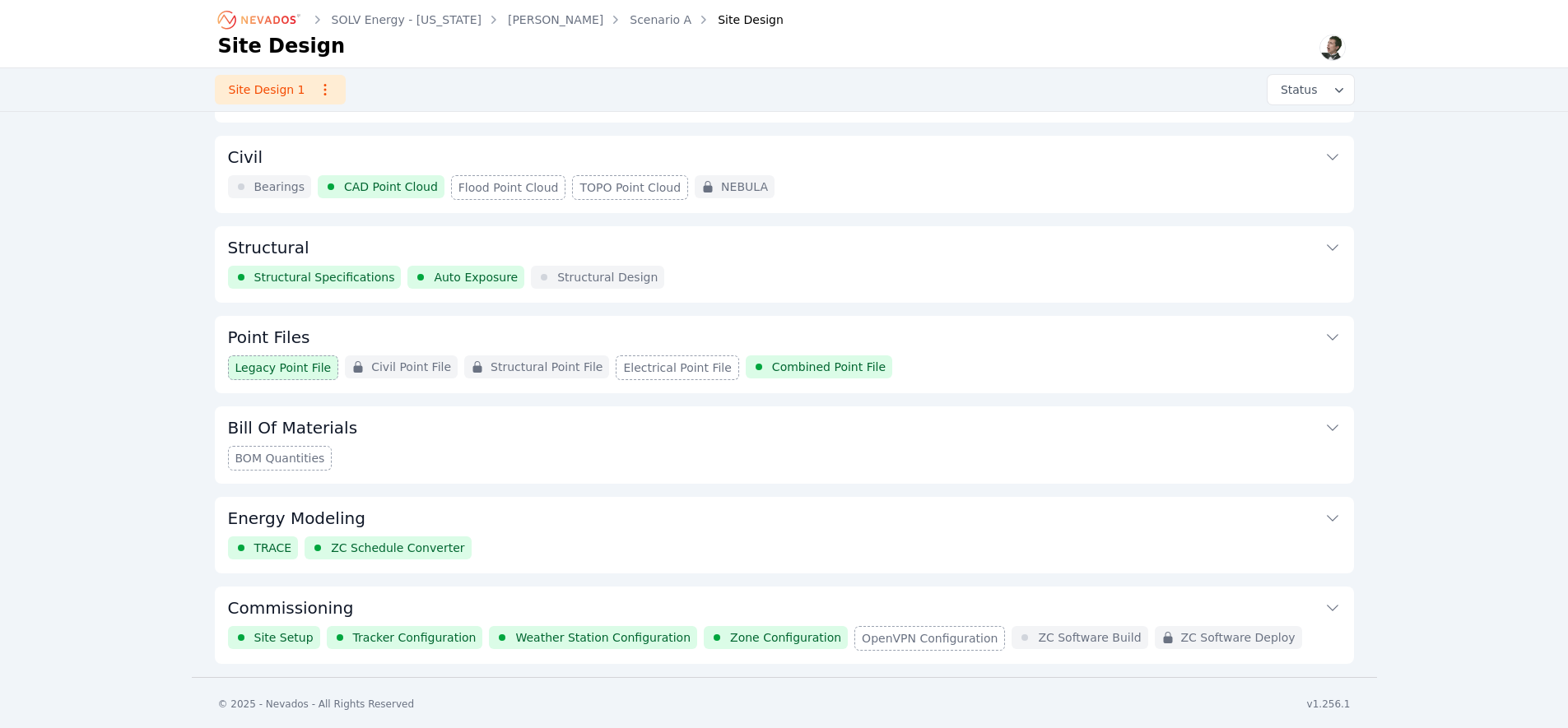
click at [489, 607] on button "Commissioning" at bounding box center [784, 606] width 1112 height 40
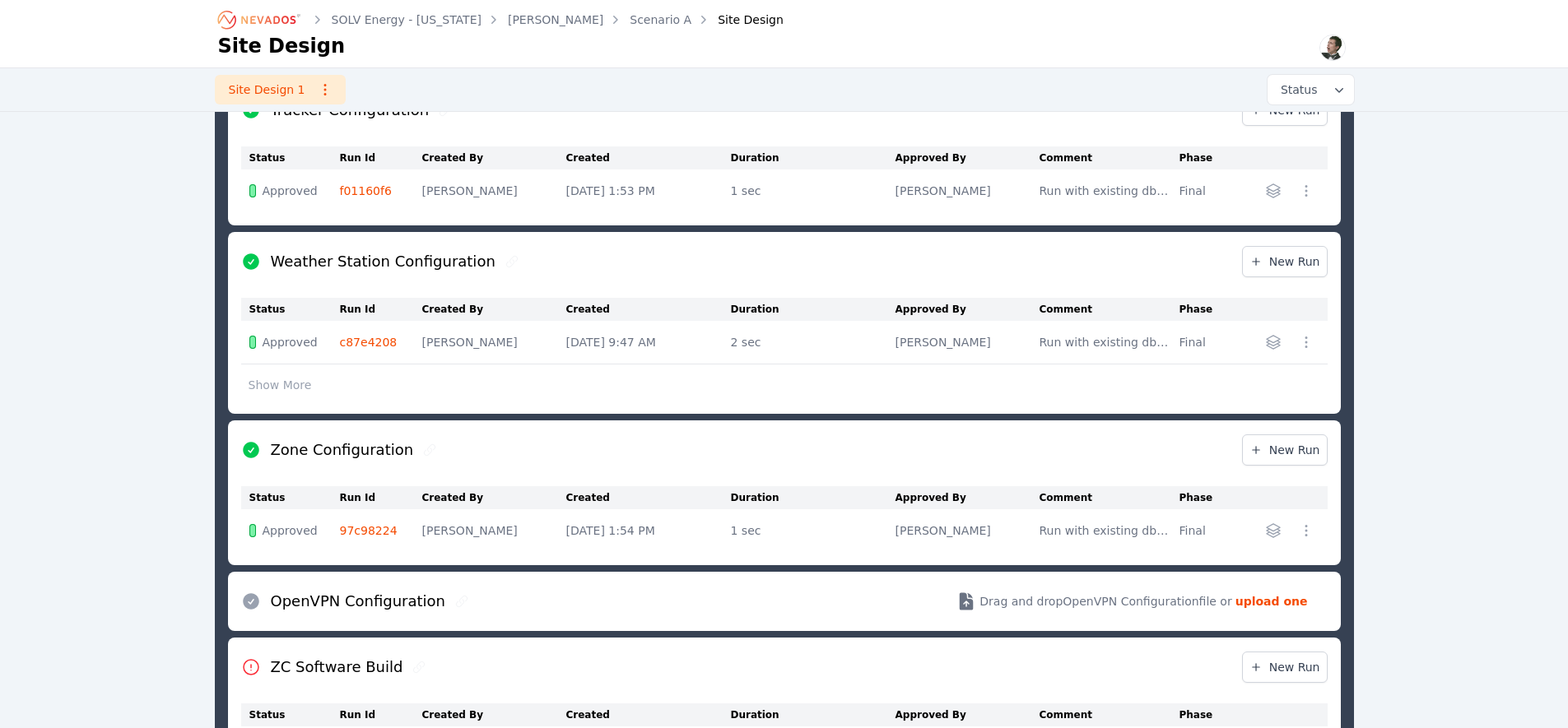
scroll to position [1015, 0]
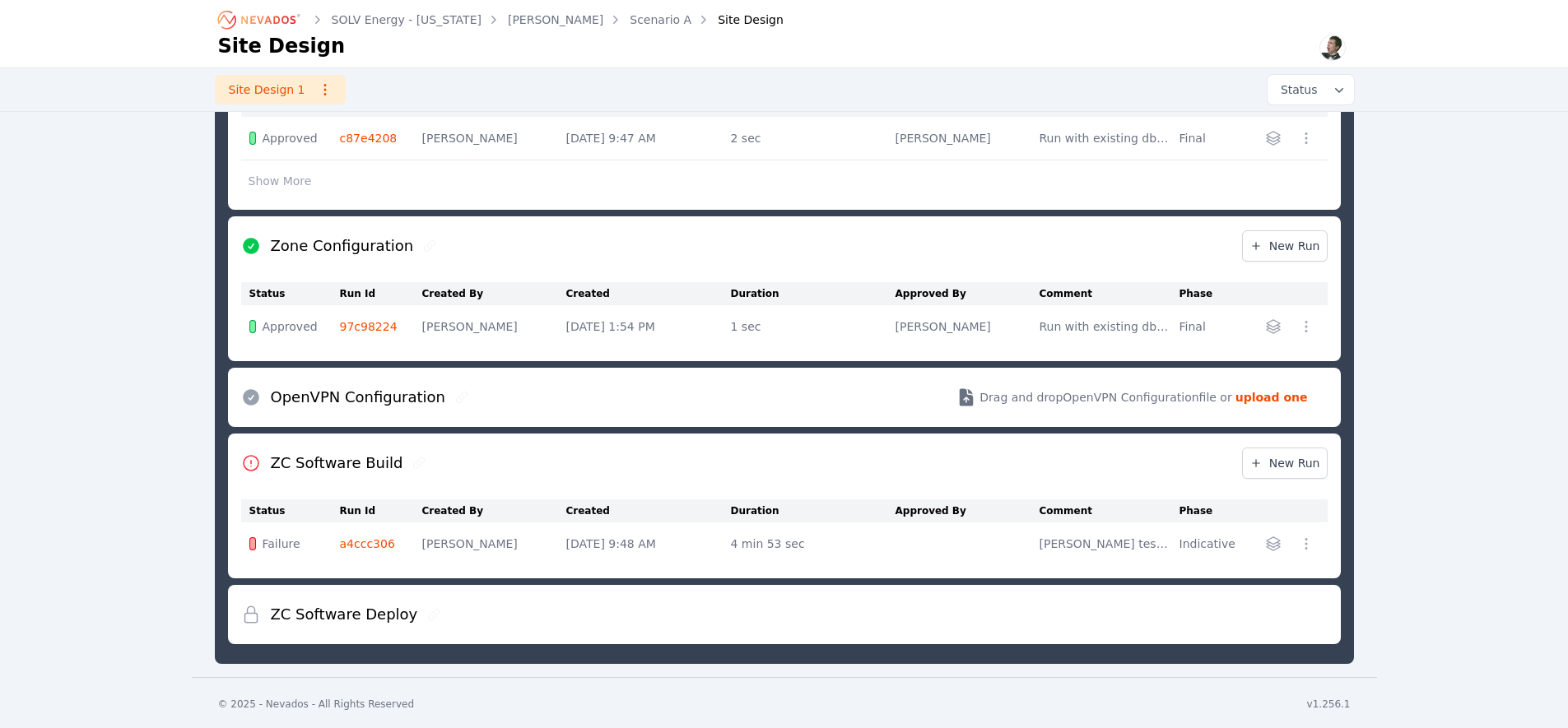
click at [381, 538] on link "a4ccc306" at bounding box center [366, 543] width 55 height 13
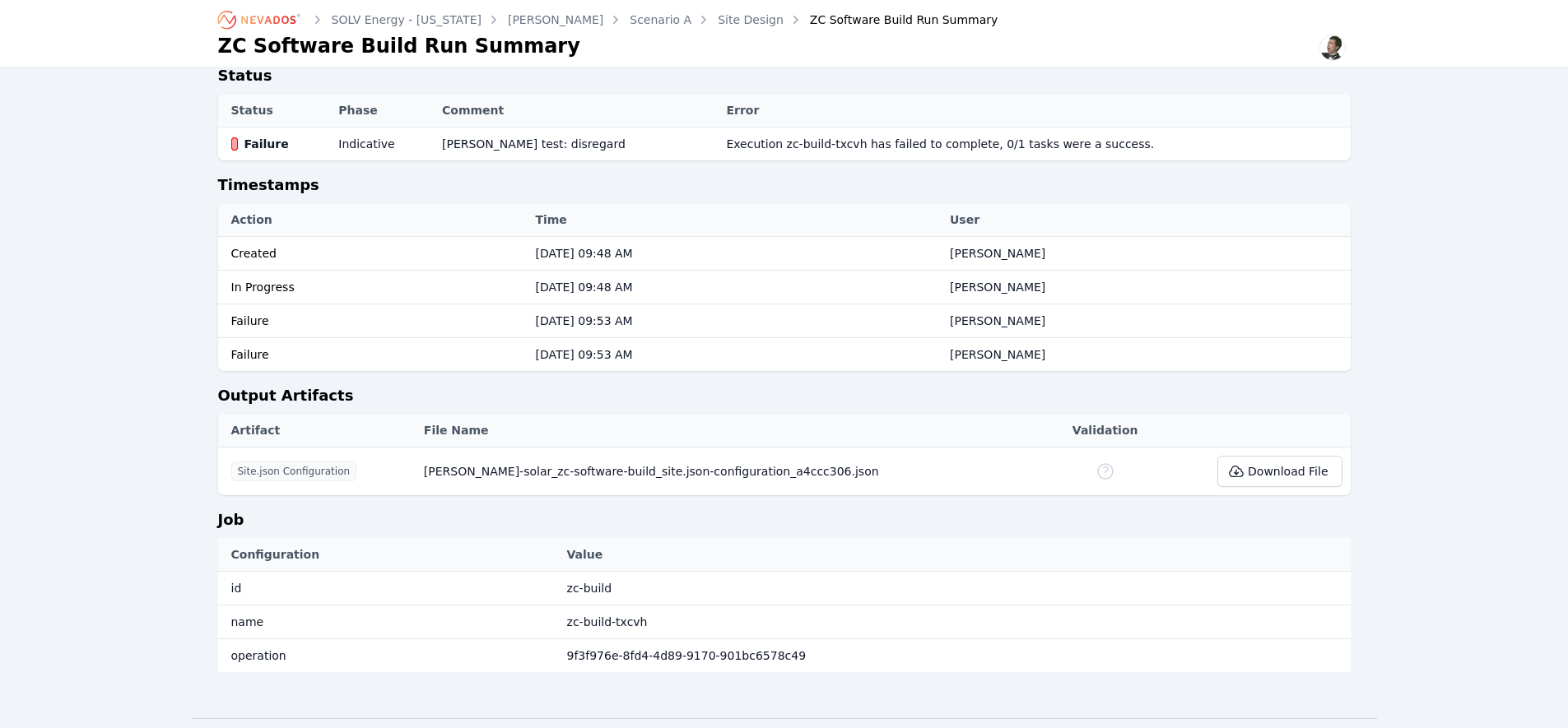
scroll to position [598, 0]
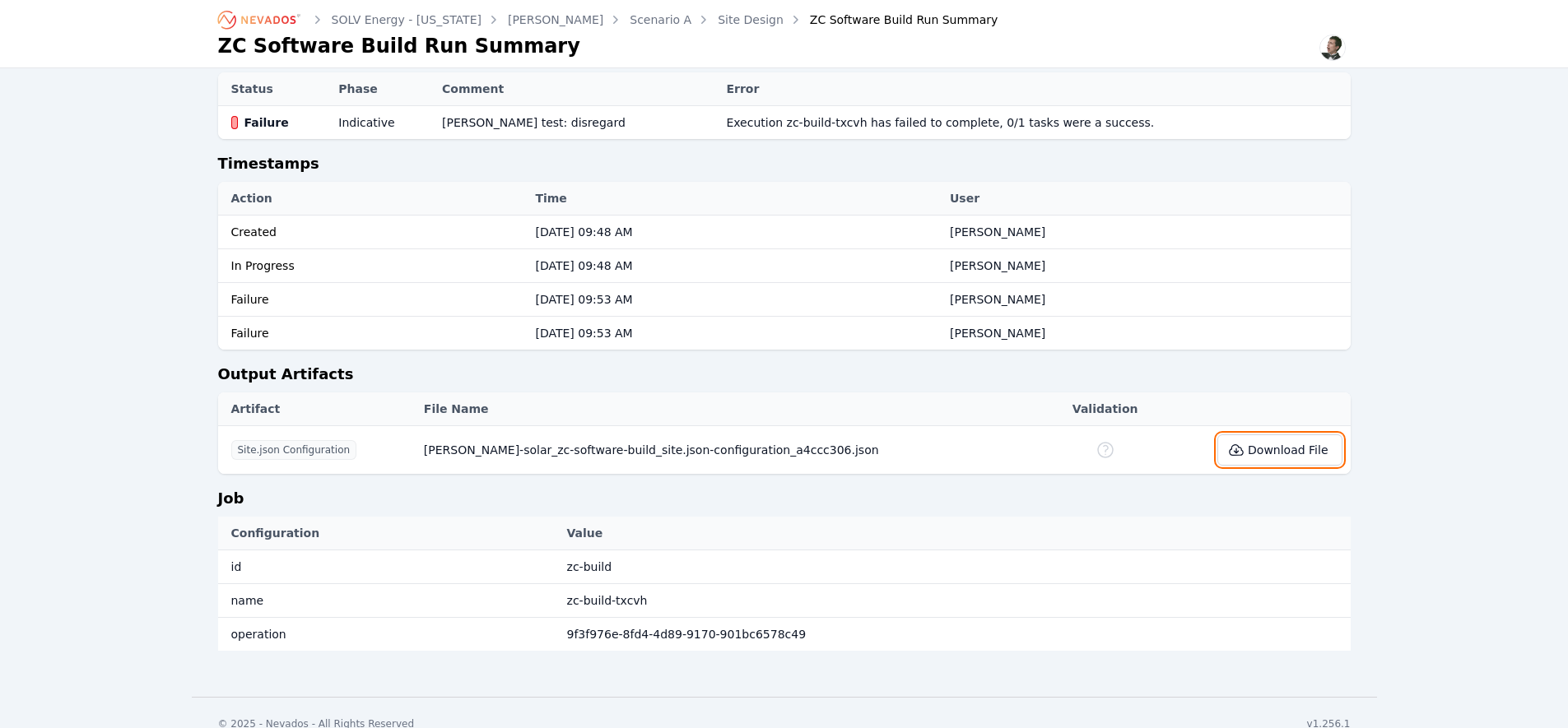
click at [1272, 454] on button "Download File" at bounding box center [1279, 450] width 124 height 32
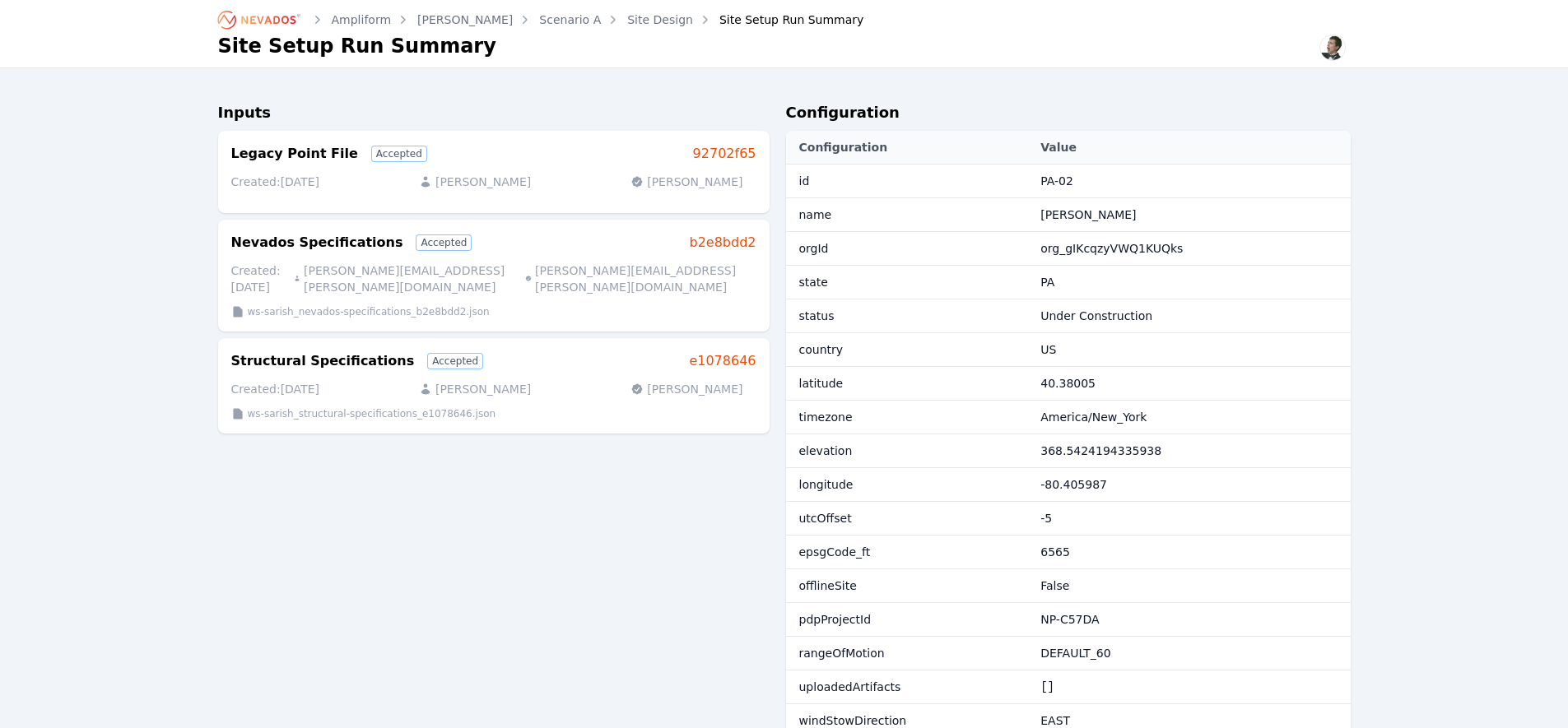
scroll to position [209, 0]
